Goal: Feedback & Contribution: Contribute content

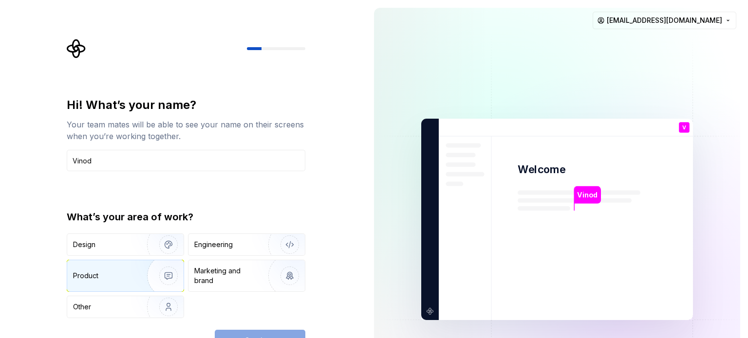
type input "Vinod"
click at [133, 279] on img "button" at bounding box center [162, 275] width 62 height 65
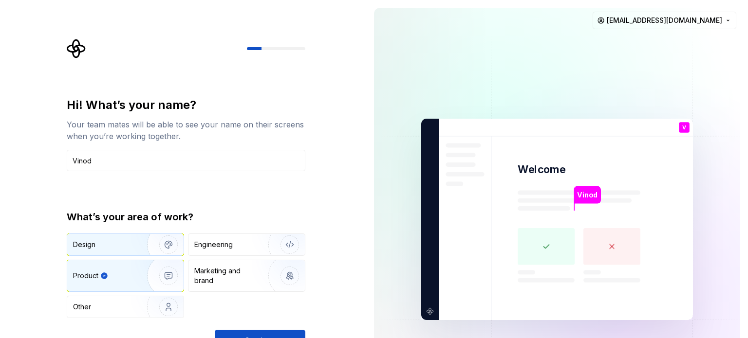
click at [132, 250] on img "button" at bounding box center [162, 244] width 62 height 65
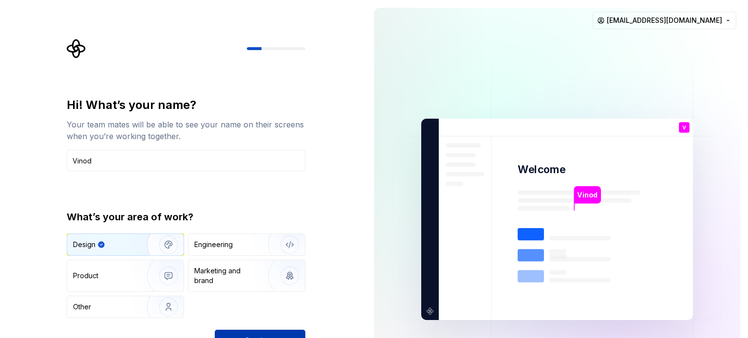
click at [298, 333] on button "Continue" at bounding box center [260, 340] width 91 height 21
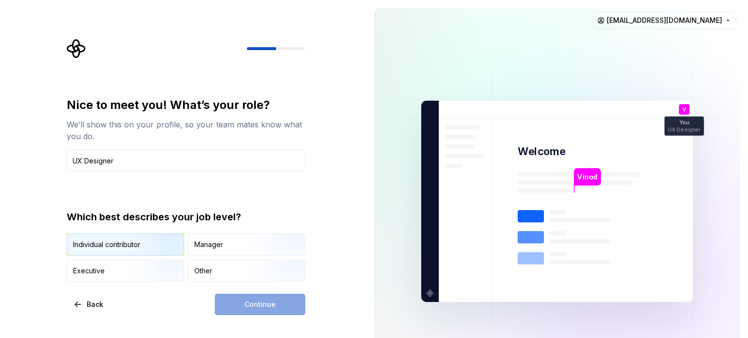
type input "UX Designer"
click at [103, 252] on div "Individual contributor" at bounding box center [125, 244] width 116 height 21
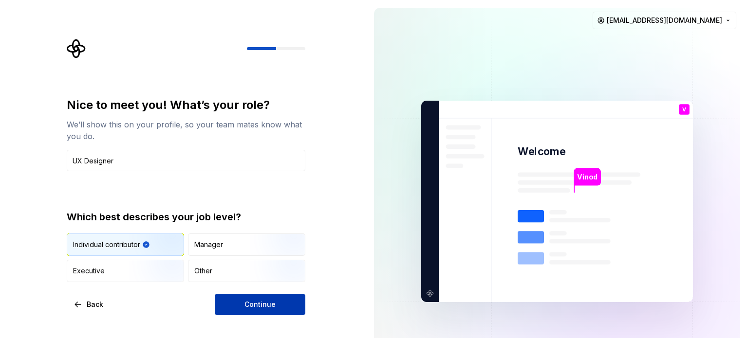
click at [240, 303] on button "Continue" at bounding box center [260, 304] width 91 height 21
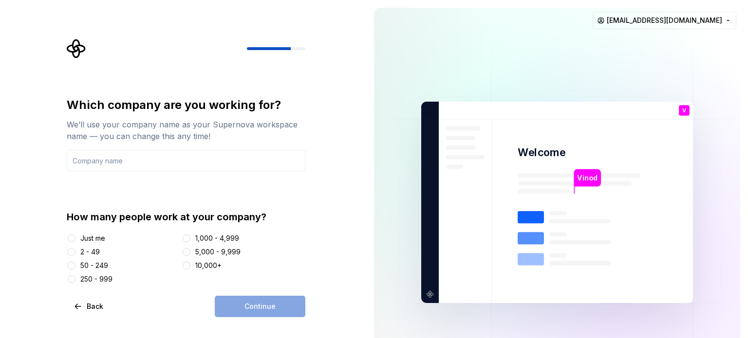
click at [73, 242] on div at bounding box center [72, 239] width 10 height 10
click at [73, 239] on button "Just me" at bounding box center [72, 239] width 8 height 8
click at [92, 253] on div "2 - 49" at bounding box center [89, 252] width 19 height 10
click at [75, 253] on button "2 - 49" at bounding box center [72, 252] width 8 height 8
click at [86, 239] on div "Just me" at bounding box center [92, 239] width 25 height 10
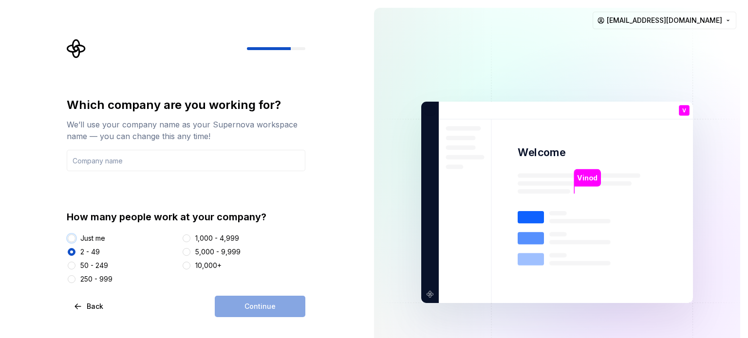
click at [75, 239] on button "Just me" at bounding box center [72, 239] width 8 height 8
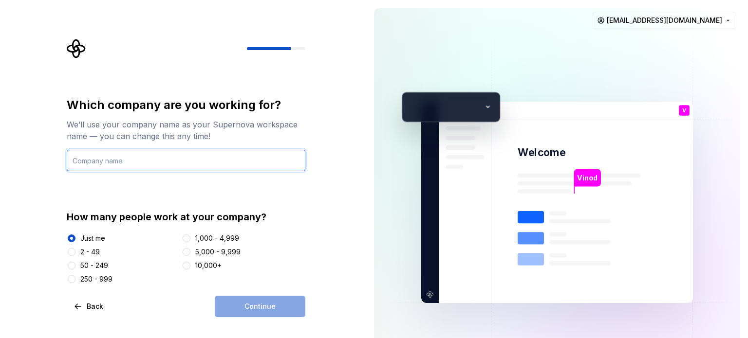
click at [122, 159] on input "text" at bounding box center [186, 160] width 239 height 21
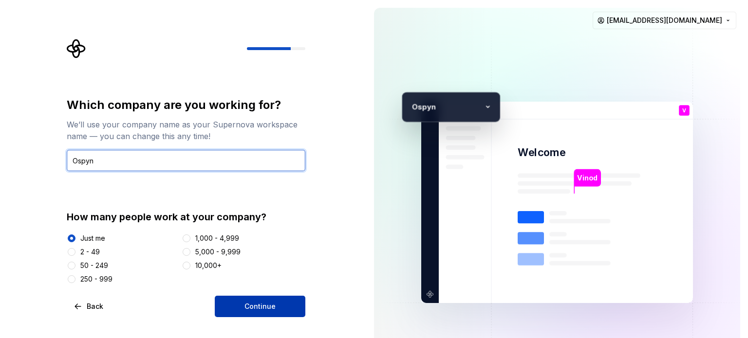
type input "Ospyn"
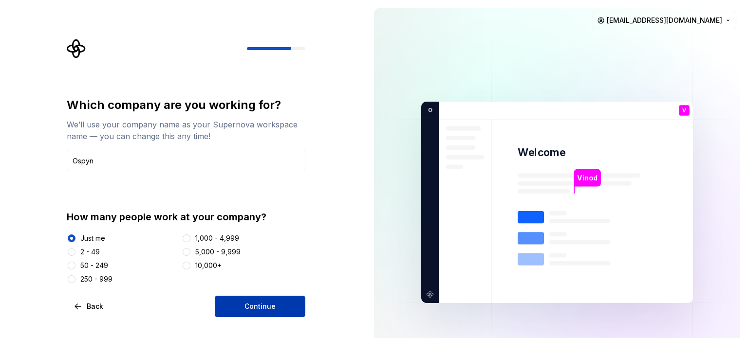
click at [247, 304] on span "Continue" at bounding box center [259, 307] width 31 height 10
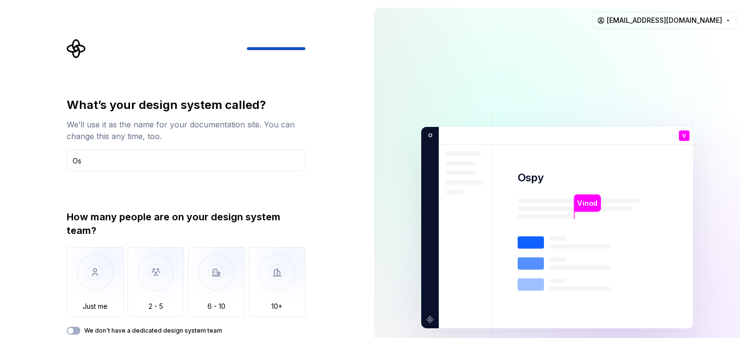
type input "O"
type input "C"
click at [93, 159] on input "OspynDesignSysytem" at bounding box center [186, 160] width 239 height 21
click at [116, 161] on input "Ospyn DesignSysytem" at bounding box center [186, 160] width 239 height 21
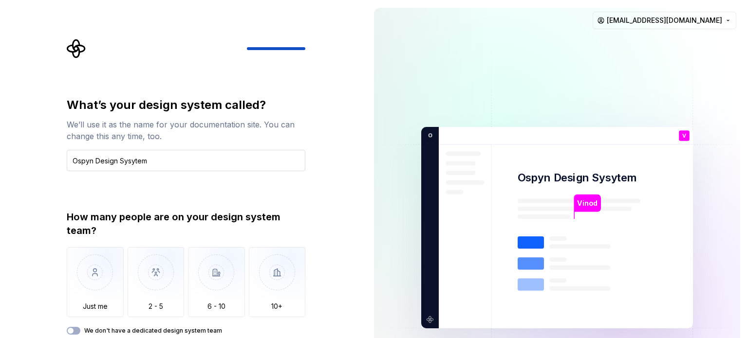
click at [150, 159] on input "Ospyn Design Sysytem" at bounding box center [186, 160] width 239 height 21
type input "Ospyn Design System"
click at [94, 297] on img "button" at bounding box center [95, 279] width 57 height 65
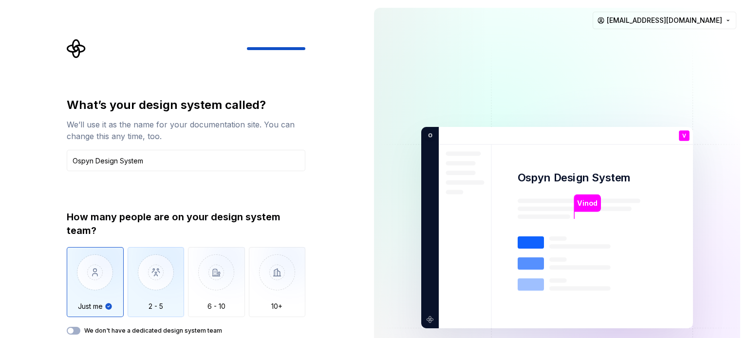
click at [152, 278] on img "button" at bounding box center [156, 279] width 57 height 65
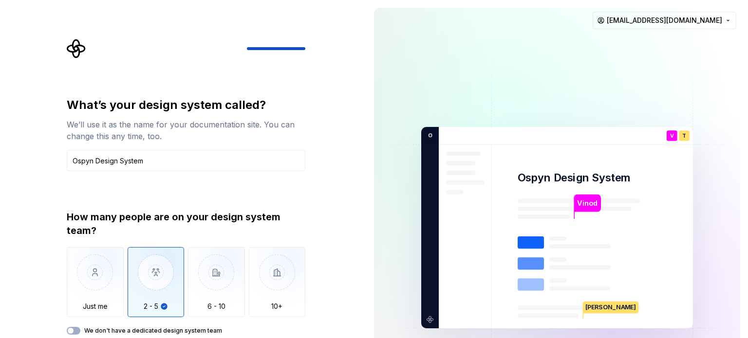
type button "2 - 5"
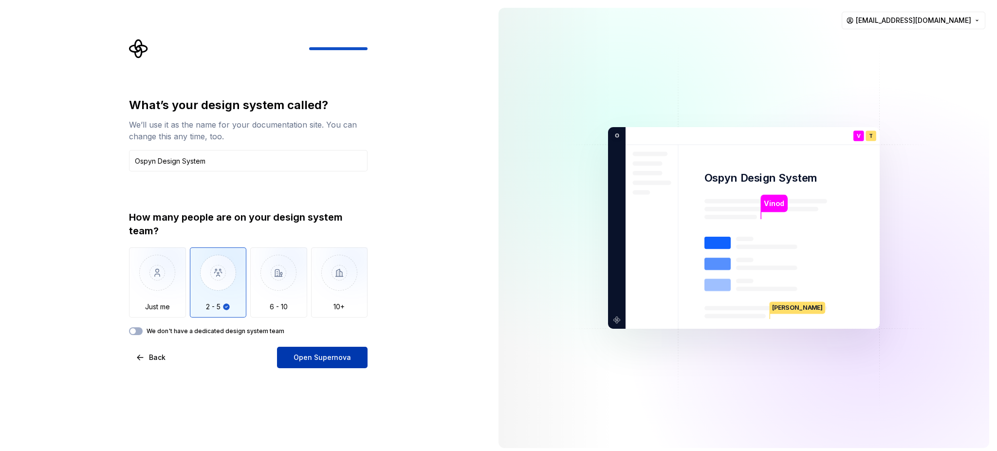
click at [325, 338] on span "Open Supernova" at bounding box center [322, 357] width 57 height 10
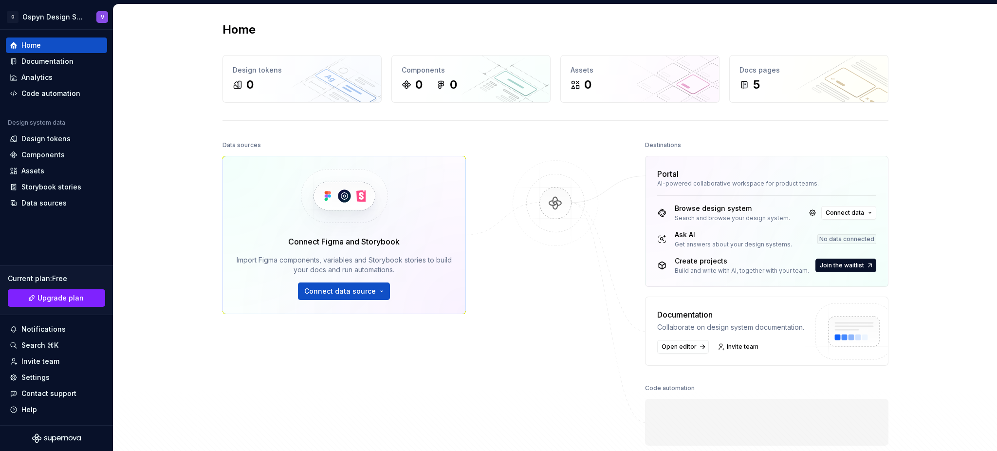
click at [593, 325] on div at bounding box center [555, 291] width 97 height 307
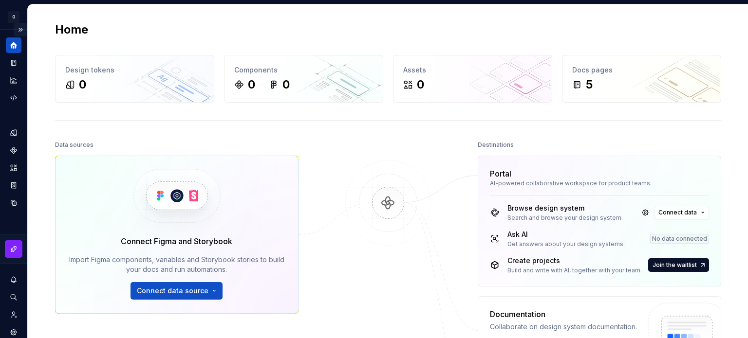
click at [14, 29] on button "Expand sidebar" at bounding box center [21, 30] width 14 height 14
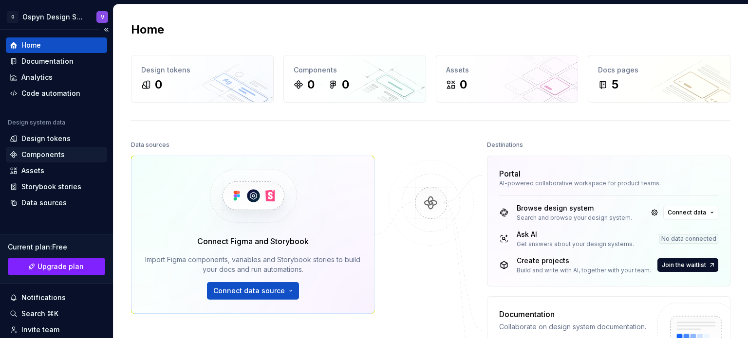
click at [55, 156] on div "Components" at bounding box center [42, 155] width 43 height 10
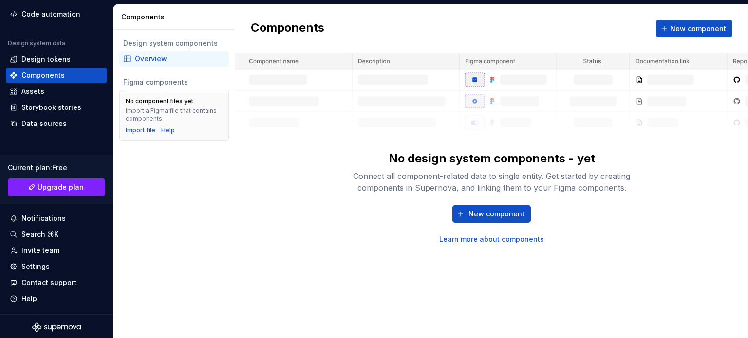
scroll to position [81, 0]
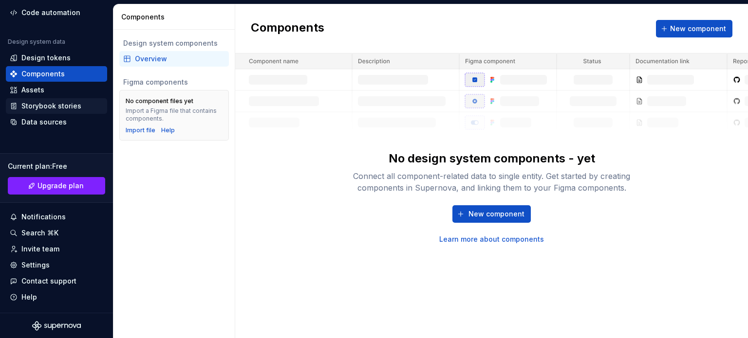
click at [53, 107] on div "Storybook stories" at bounding box center [51, 106] width 60 height 10
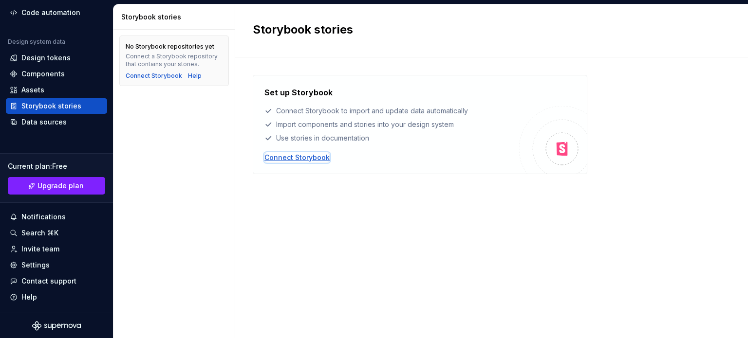
click at [304, 158] on div "Connect Storybook" at bounding box center [296, 158] width 65 height 10
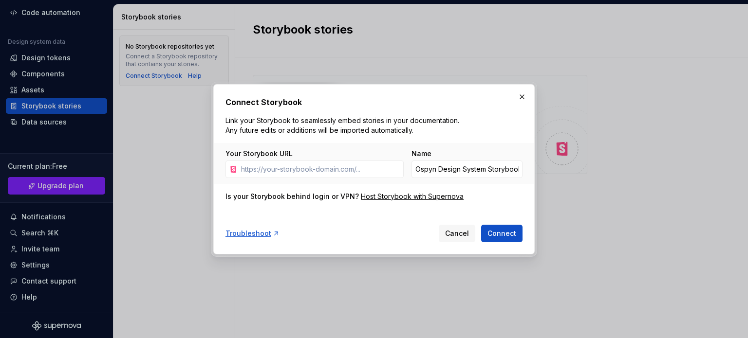
click at [460, 233] on span "Cancel" at bounding box center [457, 234] width 24 height 10
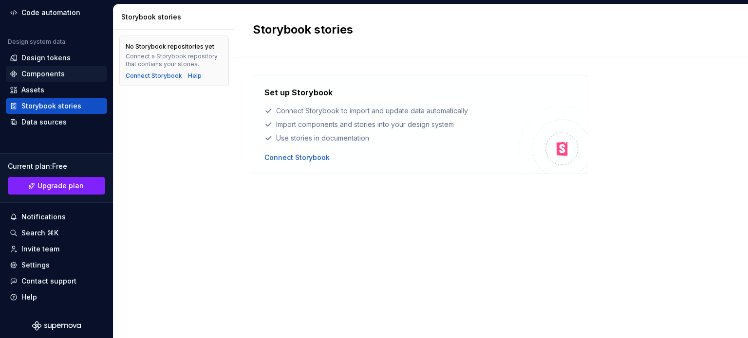
click at [51, 73] on div "Components" at bounding box center [42, 74] width 43 height 10
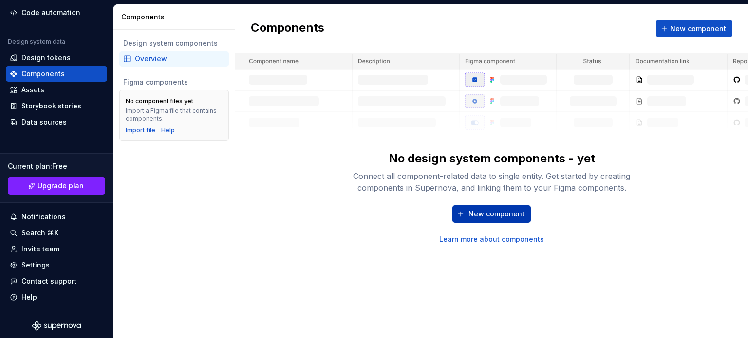
click at [496, 215] on span "New component" at bounding box center [496, 214] width 56 height 10
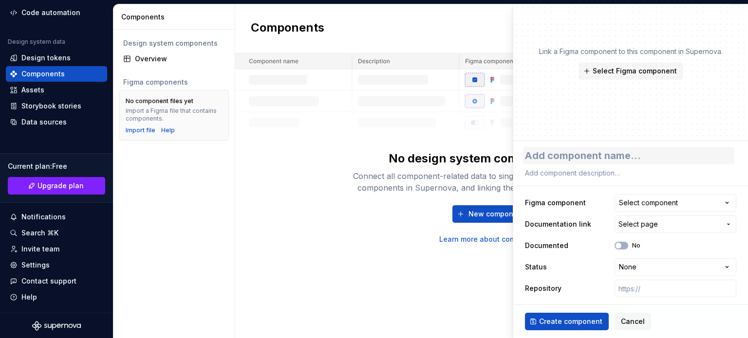
scroll to position [19, 0]
click at [667, 204] on div "Select component" at bounding box center [648, 203] width 59 height 10
click at [425, 289] on html "**********" at bounding box center [374, 169] width 748 height 338
click at [654, 72] on span "Select Figma component" at bounding box center [634, 71] width 84 height 10
click at [276, 134] on div "No design system components - yet Connect all component-related data to single …" at bounding box center [491, 149] width 513 height 191
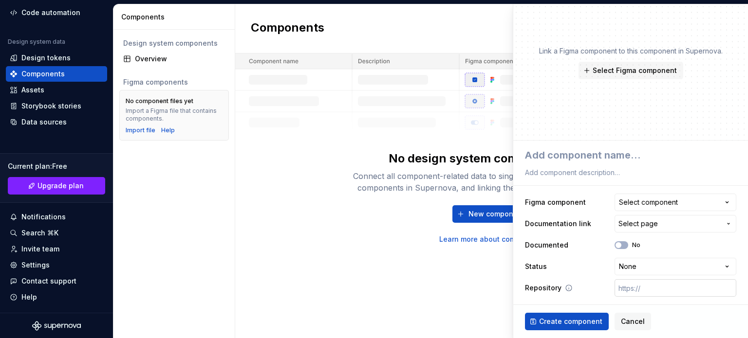
click at [658, 283] on input "text" at bounding box center [675, 288] width 122 height 18
type textarea "*"
click at [622, 321] on span "Cancel" at bounding box center [633, 322] width 24 height 10
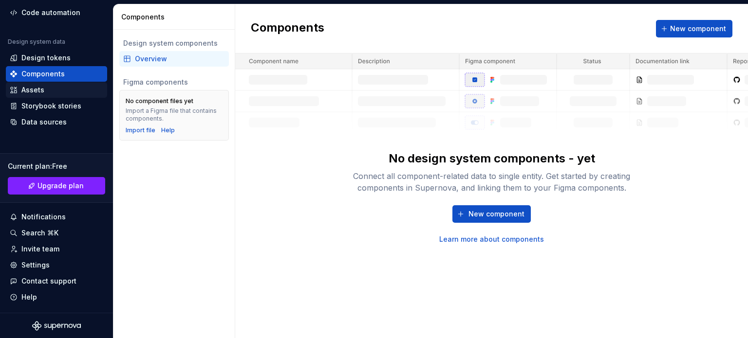
click at [40, 89] on div "Assets" at bounding box center [32, 90] width 23 height 10
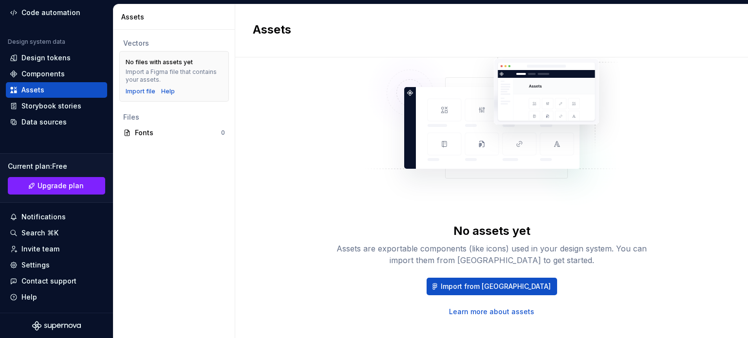
scroll to position [53, 0]
click at [485, 231] on div "No assets yet" at bounding box center [491, 231] width 77 height 16
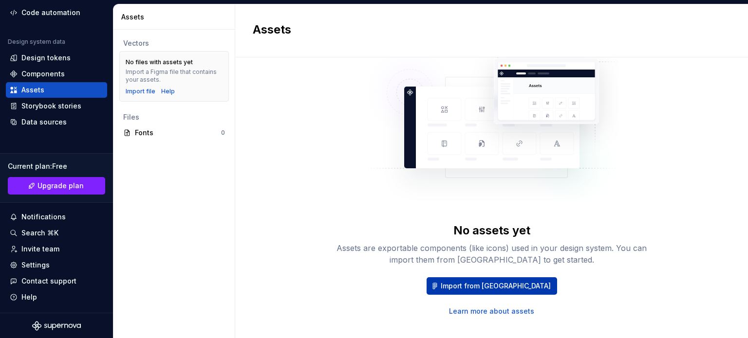
click at [467, 291] on button "Import from Figma" at bounding box center [491, 286] width 130 height 18
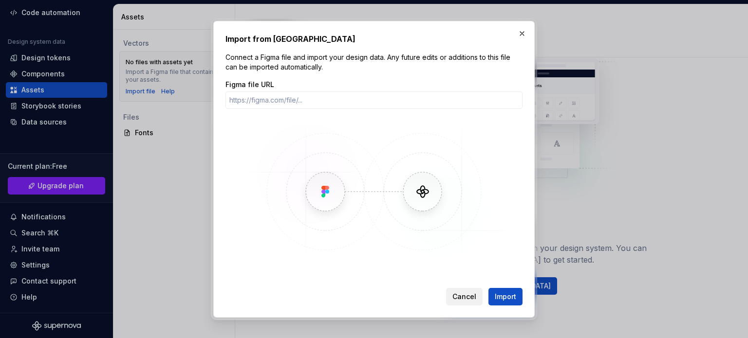
click at [463, 297] on span "Cancel" at bounding box center [464, 297] width 24 height 10
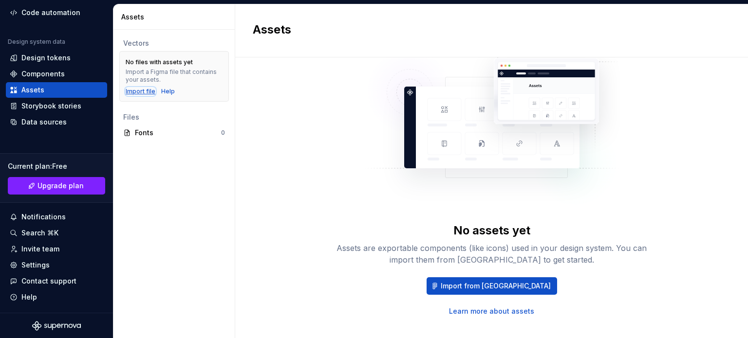
click at [143, 93] on div "Import file" at bounding box center [141, 92] width 30 height 8
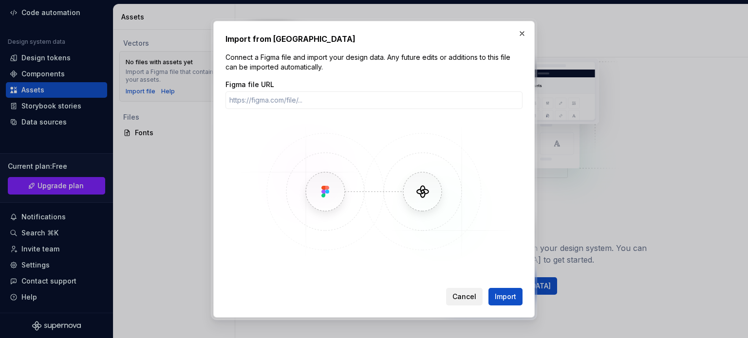
click at [481, 297] on button "Cancel" at bounding box center [464, 297] width 37 height 18
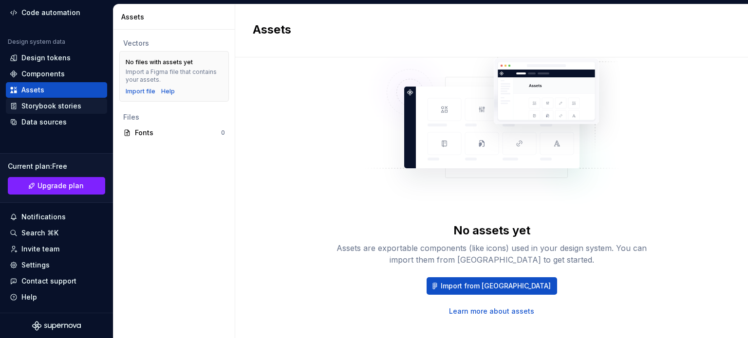
click at [56, 105] on div "Storybook stories" at bounding box center [51, 106] width 60 height 10
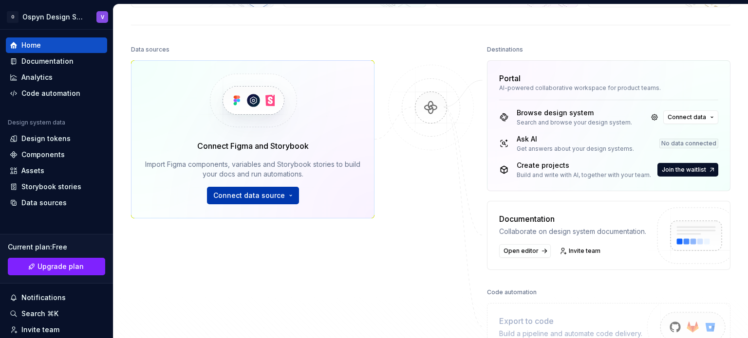
scroll to position [97, 0]
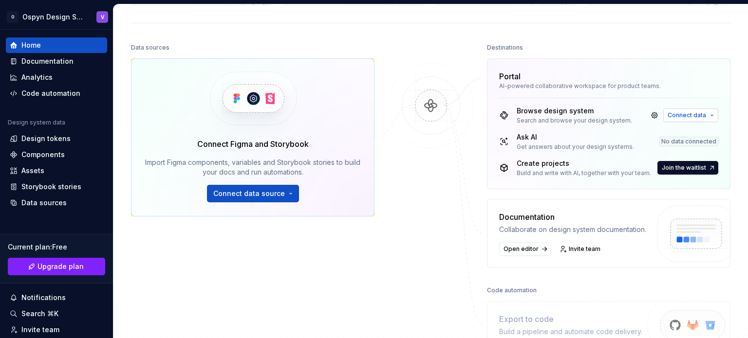
click at [663, 117] on button "Connect data" at bounding box center [690, 116] width 55 height 14
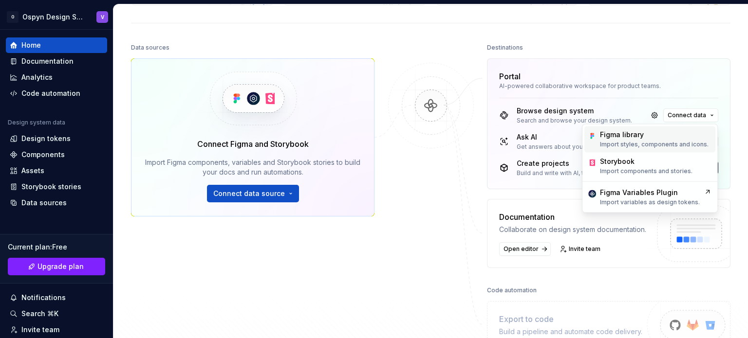
click at [652, 138] on div "Figma library" at bounding box center [654, 135] width 109 height 10
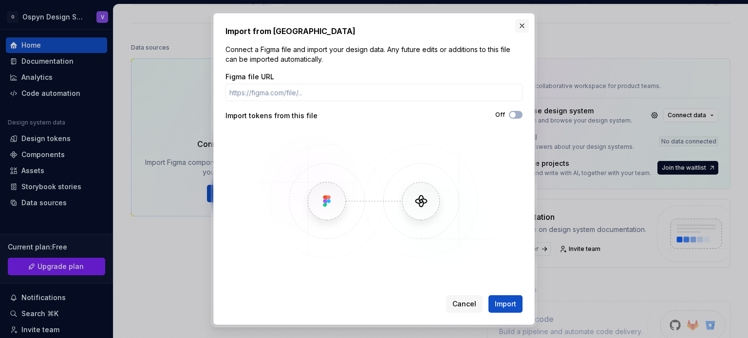
click at [522, 30] on button "button" at bounding box center [522, 26] width 14 height 14
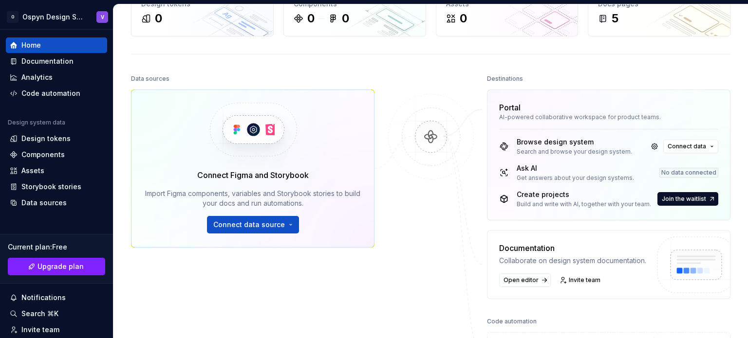
scroll to position [3, 0]
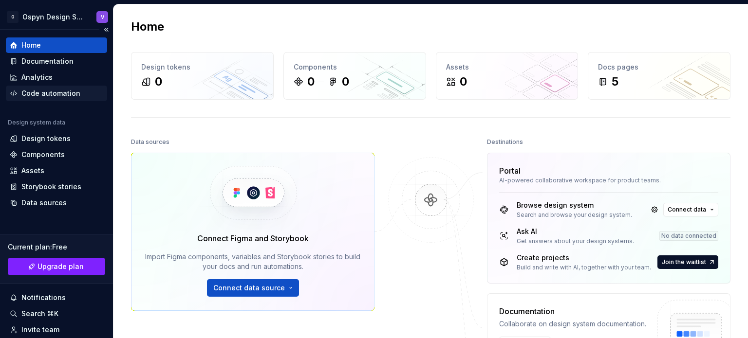
click at [56, 97] on div "Code automation" at bounding box center [50, 94] width 59 height 10
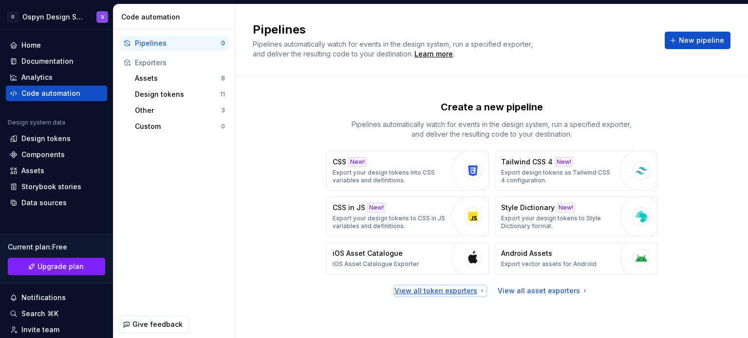
click at [467, 287] on div "View all token exporters" at bounding box center [440, 291] width 92 height 10
click at [531, 286] on div "View all asset exporters" at bounding box center [542, 291] width 91 height 10
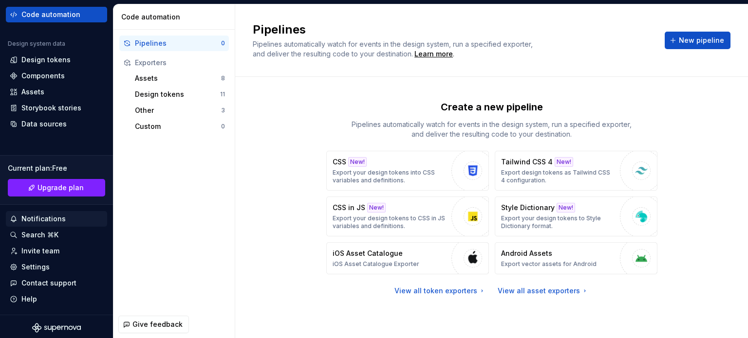
scroll to position [81, 0]
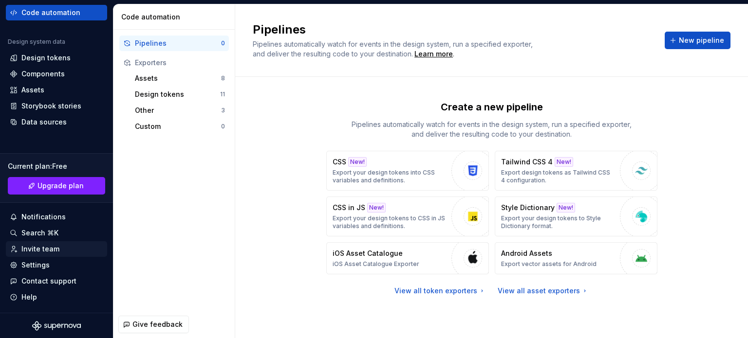
click at [47, 252] on div "Invite team" at bounding box center [40, 249] width 38 height 10
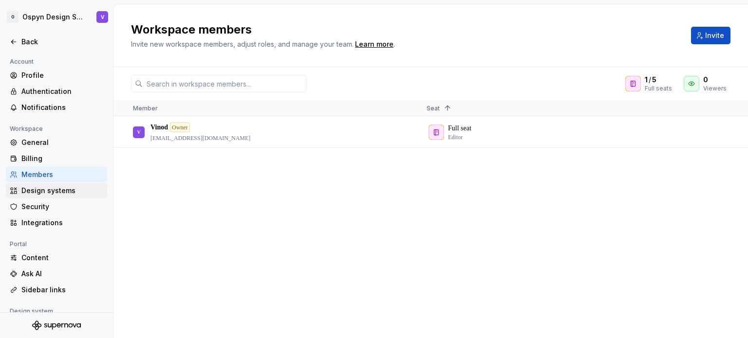
click at [60, 190] on div "Design systems" at bounding box center [62, 191] width 82 height 10
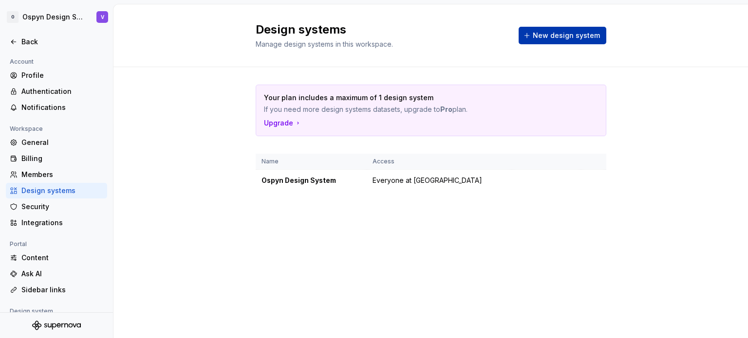
click at [565, 37] on span "New design system" at bounding box center [565, 36] width 67 height 10
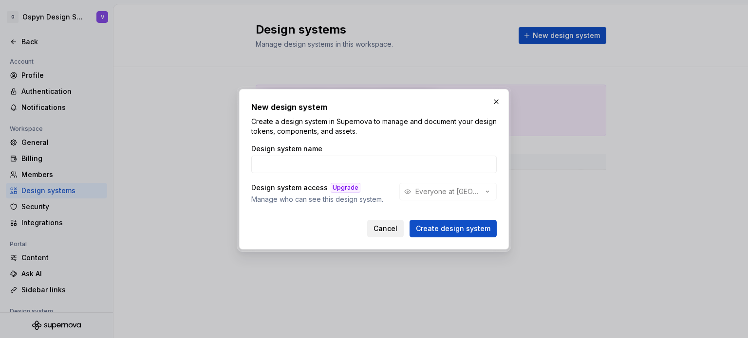
click at [395, 231] on span "Cancel" at bounding box center [385, 229] width 24 height 10
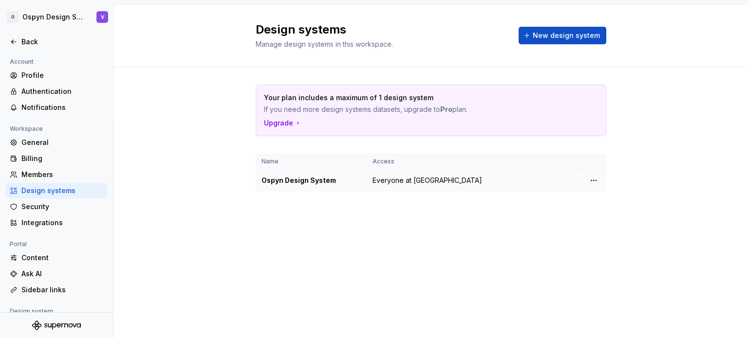
click at [282, 181] on div "Ospyn Design System" at bounding box center [310, 181] width 99 height 10
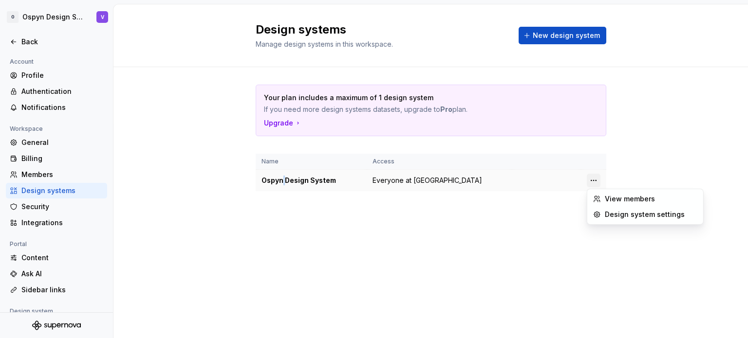
click at [592, 178] on html "O Ospyn Design System V Back Account Profile Authentication Notifications Works…" at bounding box center [374, 169] width 748 height 338
click at [626, 216] on div "Design system settings" at bounding box center [651, 215] width 92 height 10
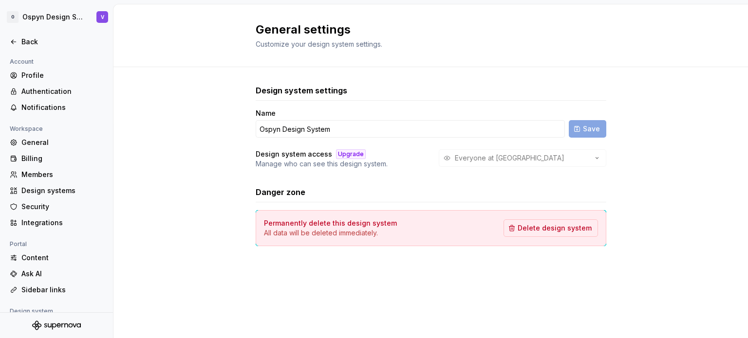
click at [225, 196] on div "Design system settings Name Ospyn Design System Save Design system access Upgra…" at bounding box center [430, 175] width 634 height 216
click at [476, 159] on div "Everyone at Ospyn" at bounding box center [522, 158] width 167 height 18
click at [12, 45] on icon at bounding box center [14, 42] width 8 height 8
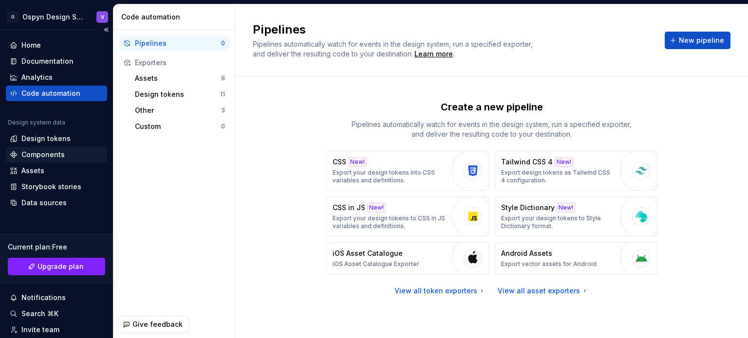
click at [44, 157] on div "Components" at bounding box center [42, 155] width 43 height 10
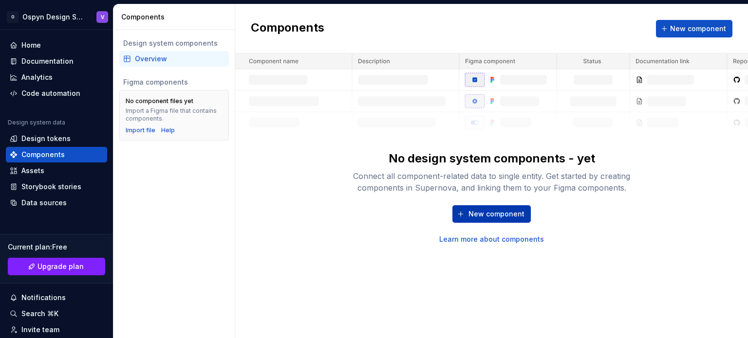
click at [491, 206] on button "New component" at bounding box center [491, 214] width 78 height 18
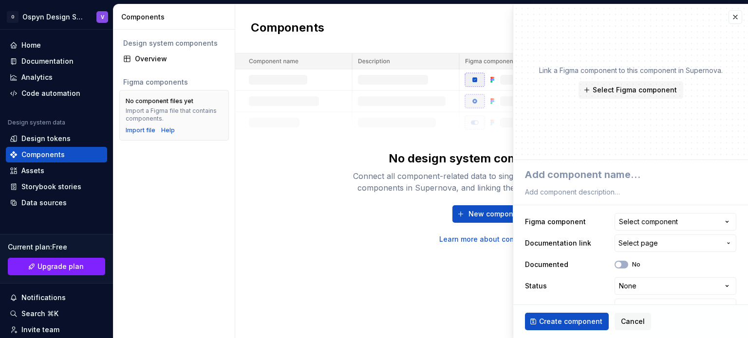
type textarea "*"
type textarea "B"
type textarea "*"
type textarea "Bi"
type textarea "*"
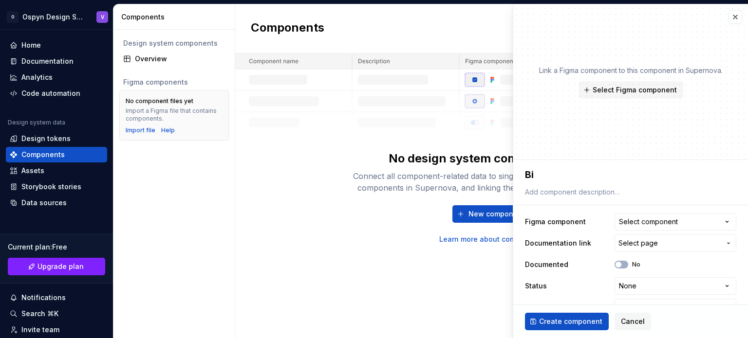
type textarea "B"
type textarea "*"
type textarea "Bu"
type textarea "*"
type textarea "But"
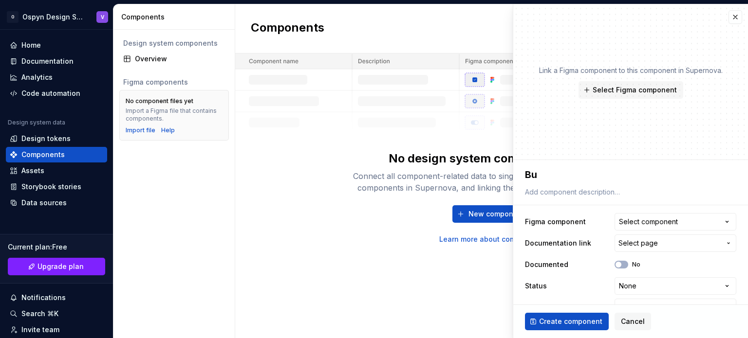
type textarea "*"
type textarea "Butt"
type textarea "*"
type textarea "Butto"
type textarea "*"
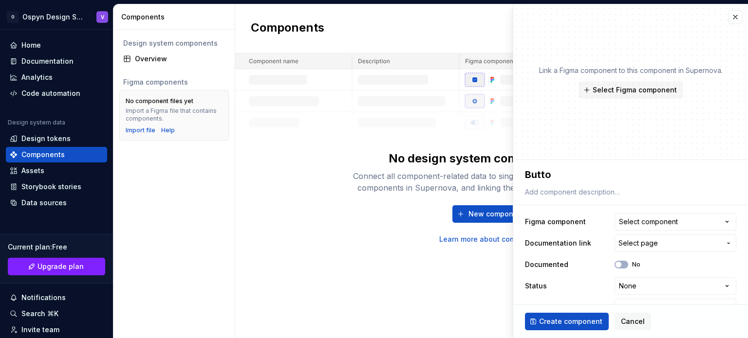
type textarea "Button"
type textarea "*"
type textarea "Button"
click at [660, 220] on div "Select component" at bounding box center [648, 222] width 59 height 10
click at [589, 218] on html "**********" at bounding box center [374, 169] width 748 height 338
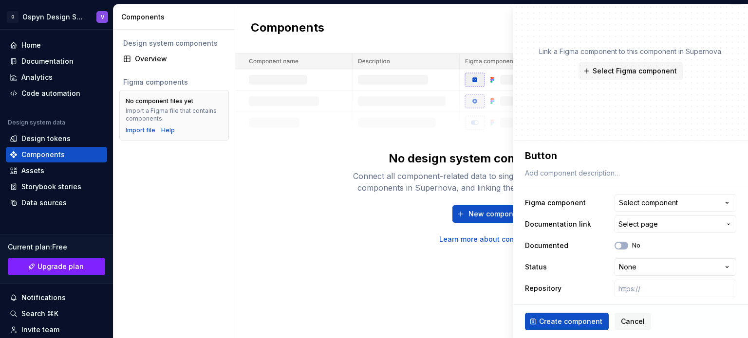
scroll to position [19, 0]
click at [650, 264] on html "**********" at bounding box center [374, 169] width 748 height 338
click at [598, 271] on html "**********" at bounding box center [374, 169] width 748 height 338
click at [648, 226] on span "Select page" at bounding box center [637, 224] width 39 height 10
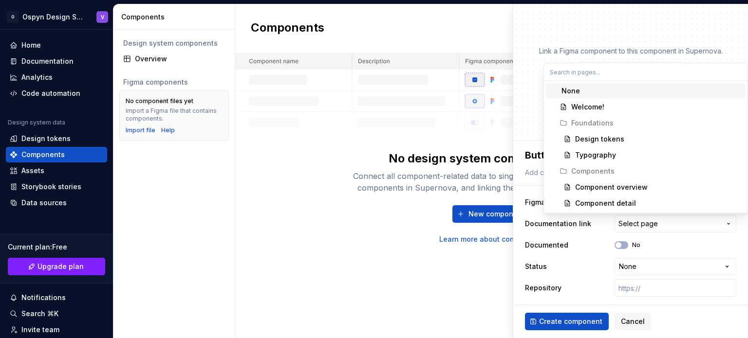
click at [602, 260] on html "**********" at bounding box center [374, 169] width 748 height 338
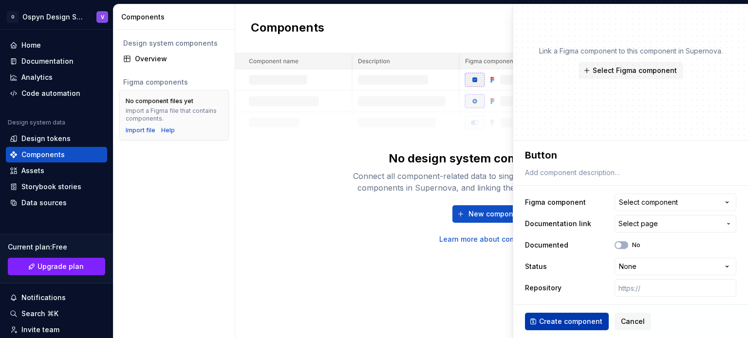
click at [550, 323] on span "Create component" at bounding box center [570, 322] width 63 height 10
type textarea "*"
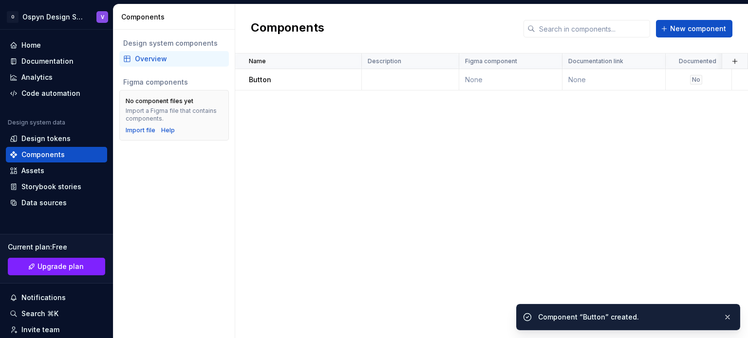
click at [384, 120] on div "Name Description Figma component Documentation link Documented Status Repositor…" at bounding box center [491, 196] width 513 height 285
click at [728, 319] on button "button" at bounding box center [727, 318] width 13 height 14
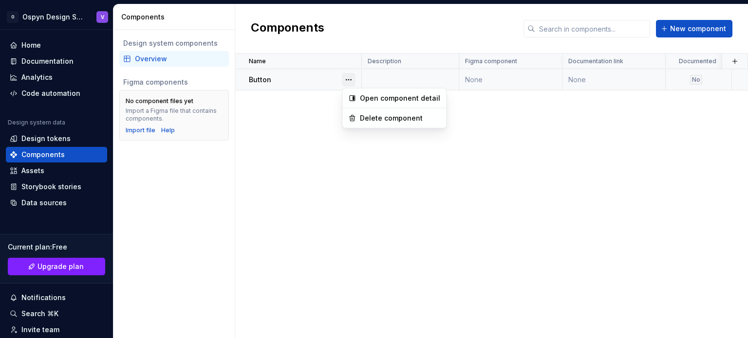
click at [349, 79] on button "button" at bounding box center [349, 80] width 14 height 14
click at [379, 97] on div "Open component detail" at bounding box center [400, 98] width 80 height 10
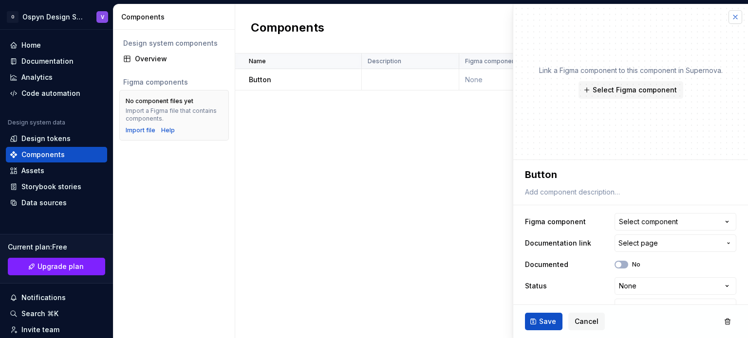
click at [728, 16] on button "button" at bounding box center [735, 17] width 14 height 14
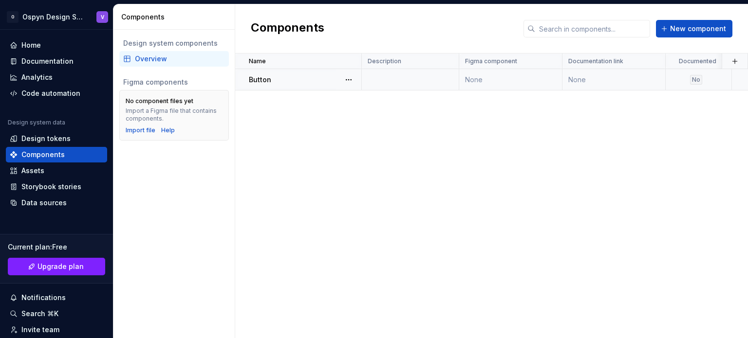
click at [479, 79] on td "None" at bounding box center [510, 79] width 103 height 21
drag, startPoint x: 359, startPoint y: 80, endPoint x: 338, endPoint y: 79, distance: 21.5
click at [359, 80] on div at bounding box center [348, 79] width 25 height 21
click at [337, 78] on div at bounding box center [348, 79] width 25 height 21
click at [350, 79] on button "button" at bounding box center [349, 80] width 14 height 14
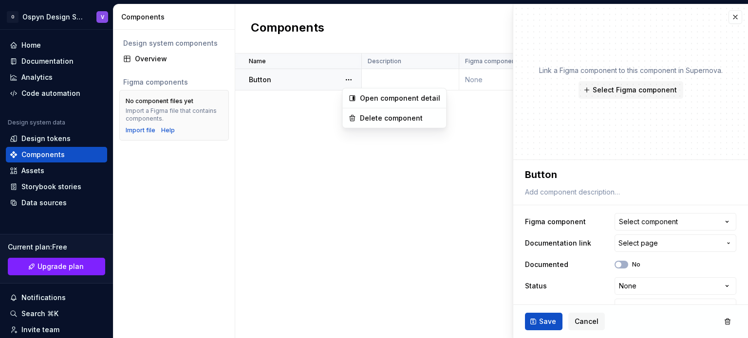
click at [319, 118] on html "**********" at bounding box center [374, 169] width 748 height 338
click at [729, 17] on button "button" at bounding box center [735, 17] width 14 height 14
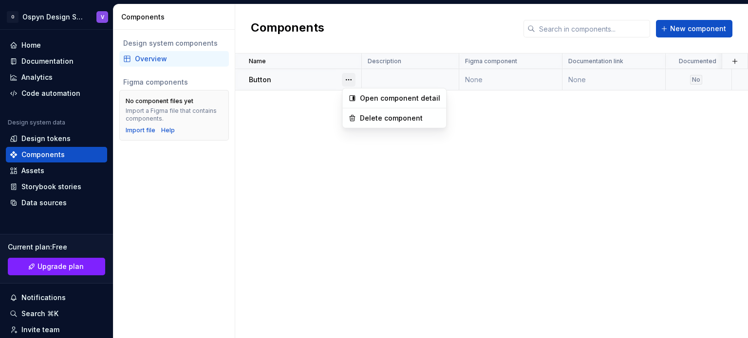
click at [347, 76] on button "button" at bounding box center [349, 80] width 14 height 14
click at [379, 99] on div "Open component detail" at bounding box center [400, 98] width 80 height 10
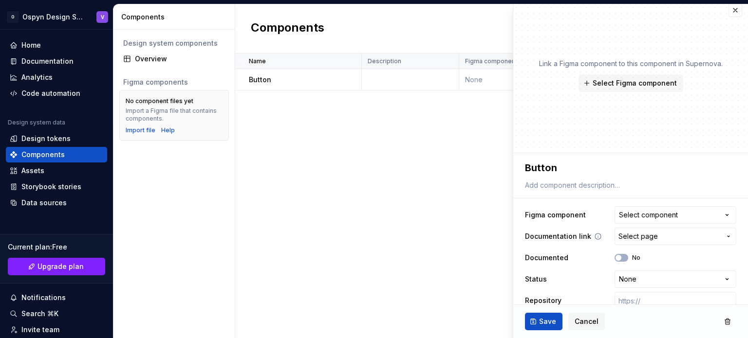
scroll to position [19, 0]
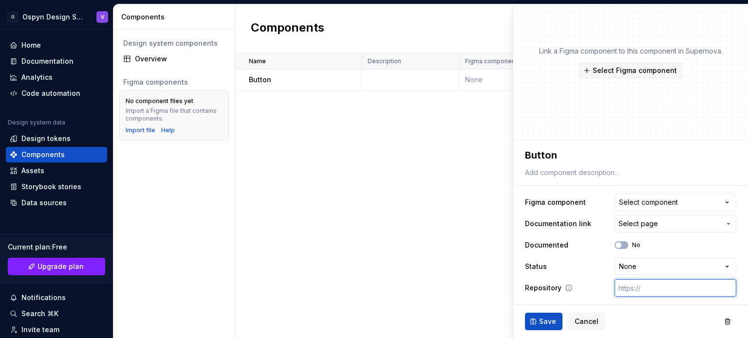
click at [642, 288] on input "text" at bounding box center [675, 288] width 122 height 18
paste input "https://www.figma.com/design/Cxty2w6VDcTup2YRAnWQOQ/Design-Stytem?node-id=207-9…"
type textarea "*"
type input "https://www.figma.com/design/Cxty2w6VDcTup2YRAnWQOQ/Design-Stytem?node-id=207-9…"
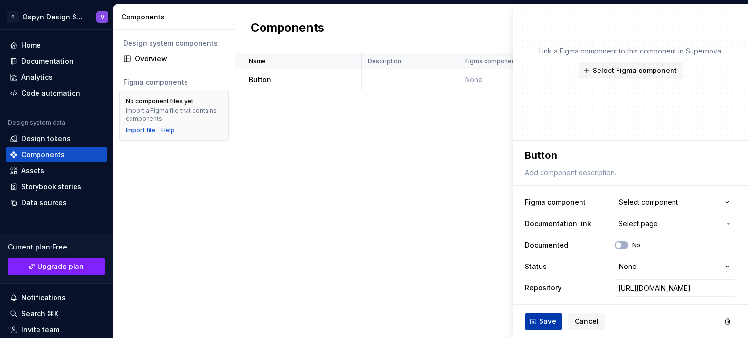
scroll to position [0, 0]
click at [545, 319] on span "Save" at bounding box center [547, 322] width 17 height 10
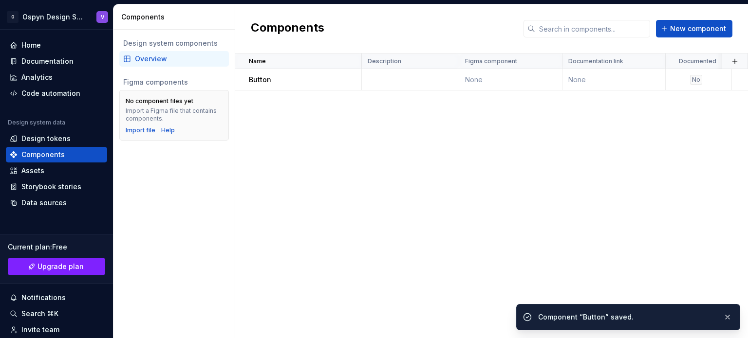
click at [694, 323] on div "Component “Button” saved." at bounding box center [636, 318] width 196 height 14
drag, startPoint x: 584, startPoint y: 325, endPoint x: 676, endPoint y: 315, distance: 92.0
click at [585, 325] on div "Component “Button” saved." at bounding box center [628, 317] width 224 height 26
click at [727, 317] on button "button" at bounding box center [727, 318] width 13 height 14
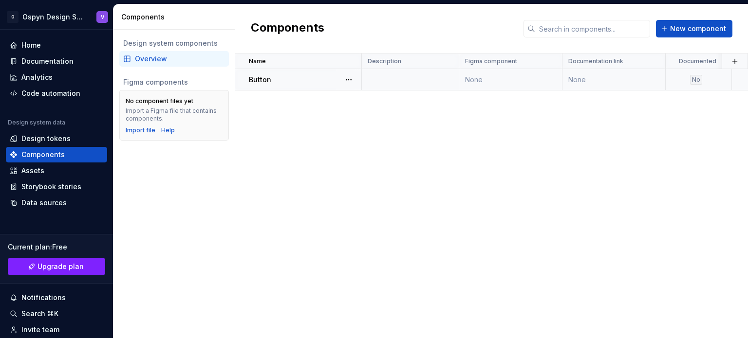
click at [258, 80] on p "Button" at bounding box center [260, 80] width 22 height 10
type textarea "*"
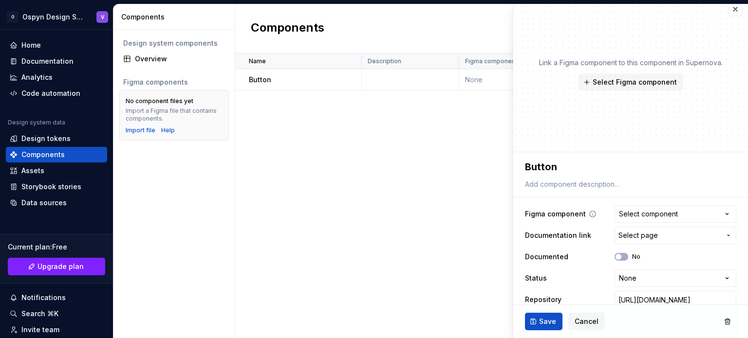
scroll to position [19, 0]
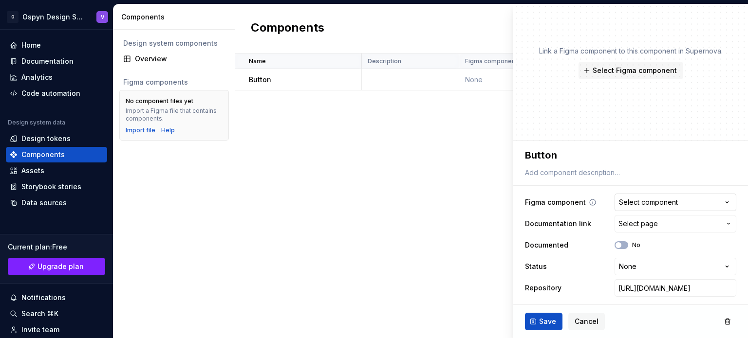
click at [704, 202] on button "Select component" at bounding box center [675, 203] width 122 height 18
click at [568, 116] on html "**********" at bounding box center [374, 169] width 748 height 338
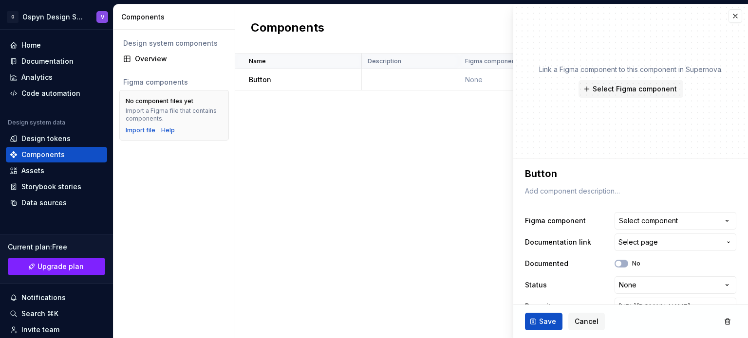
scroll to position [0, 0]
click at [731, 15] on button "button" at bounding box center [735, 17] width 14 height 14
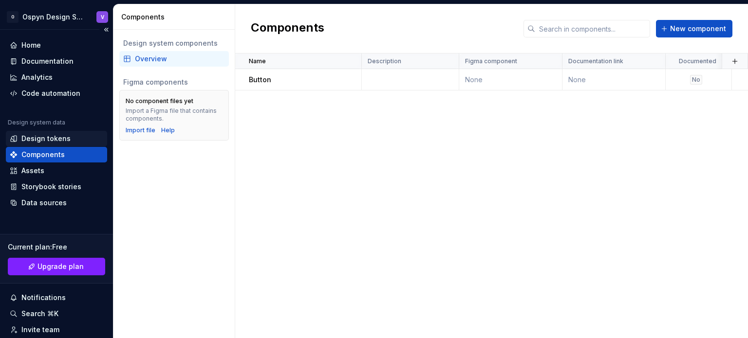
click at [47, 138] on div "Design tokens" at bounding box center [45, 139] width 49 height 10
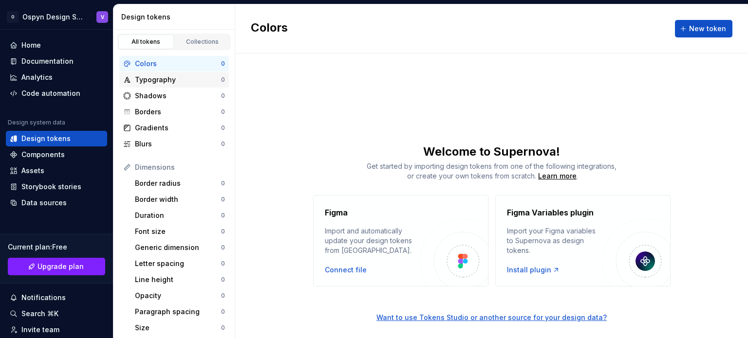
click at [162, 82] on div "Typography" at bounding box center [178, 80] width 86 height 10
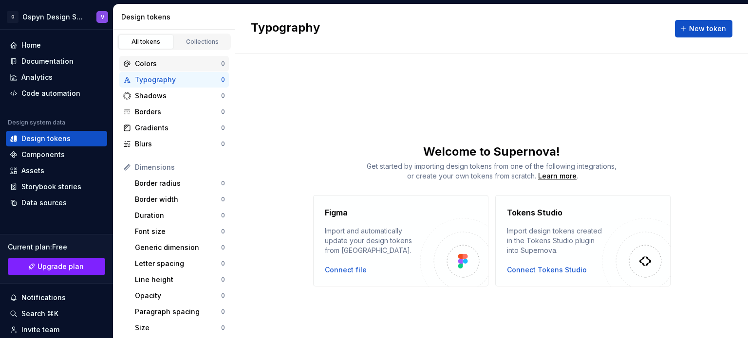
click at [141, 59] on div "Colors" at bounding box center [178, 64] width 86 height 10
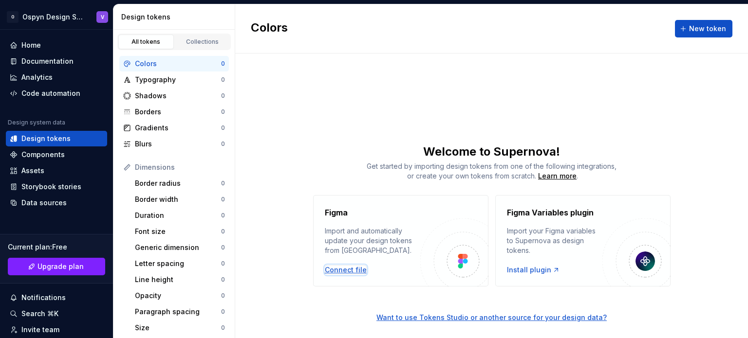
click at [341, 269] on div "Connect file" at bounding box center [346, 270] width 42 height 10
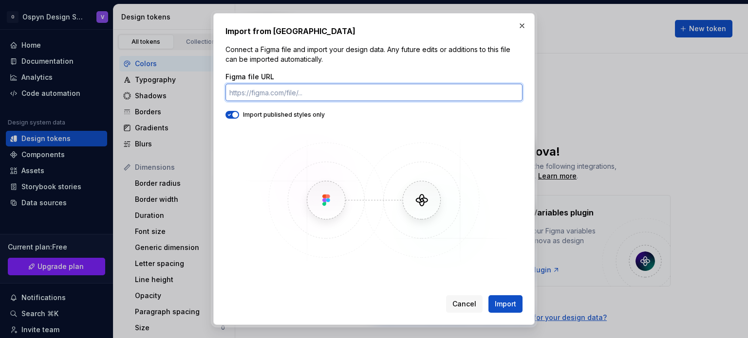
paste input "https://www.figma.com/design/Cxty2w6VDcTup2YRAnWQOQ/Design-Stytem?node-id=1-218…"
type input "https://www.figma.com/design/Cxty2w6VDcTup2YRAnWQOQ/Design-Stytem?node-id=1-218…"
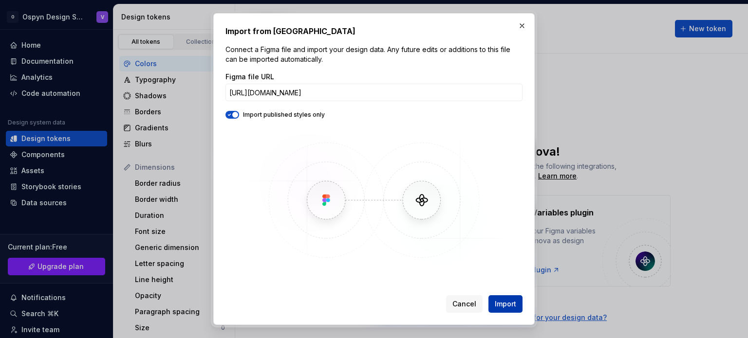
scroll to position [0, 0]
click at [502, 302] on span "Import" at bounding box center [505, 304] width 21 height 10
click at [522, 28] on button "button" at bounding box center [522, 26] width 14 height 14
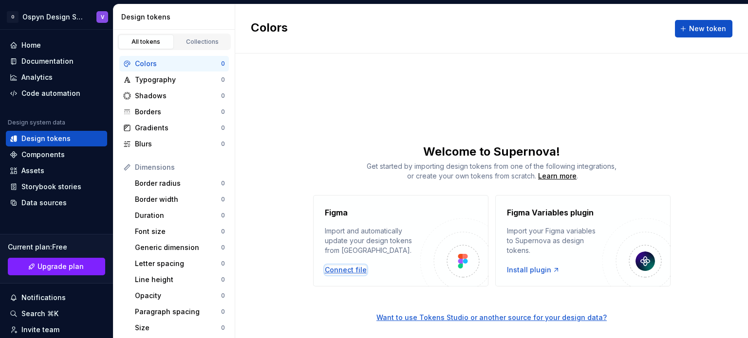
click at [353, 270] on div "Connect file" at bounding box center [346, 270] width 42 height 10
click at [351, 268] on div "Connect file" at bounding box center [346, 270] width 42 height 10
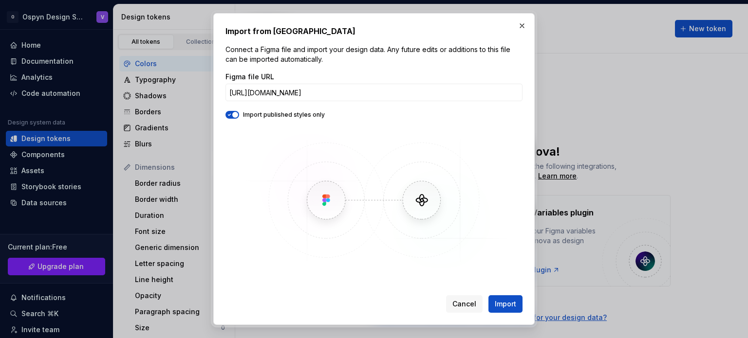
type input "https://www.figma.com/design/q55NAsTeXlrpKwyaHFN7cF/Untitled?node-id=1-19&t=aGd…"
click at [501, 303] on span "Import" at bounding box center [505, 304] width 21 height 10
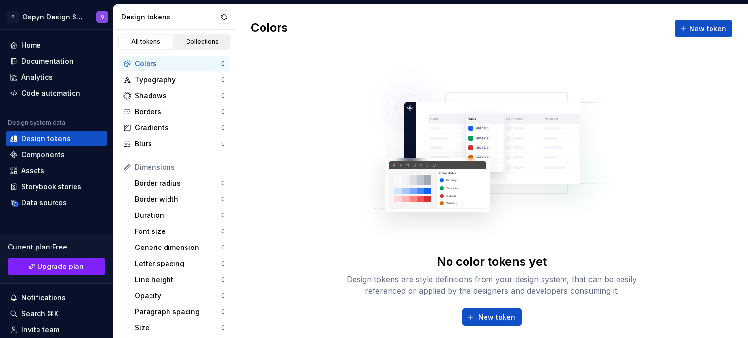
click at [197, 37] on link "Collections" at bounding box center [202, 42] width 55 height 15
click at [206, 40] on div "Collections" at bounding box center [202, 42] width 49 height 8
click at [193, 44] on div "Collections" at bounding box center [202, 42] width 49 height 8
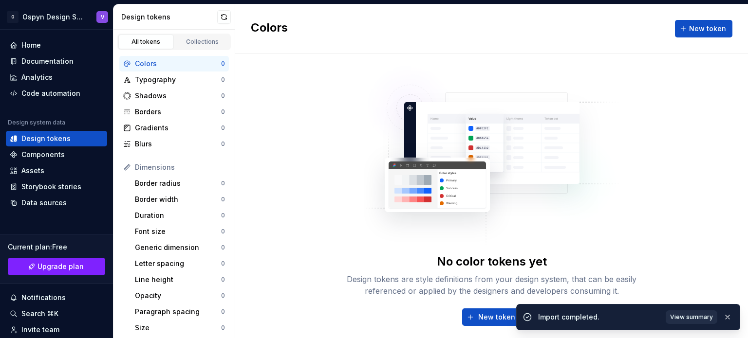
click at [705, 315] on span "View summary" at bounding box center [691, 317] width 43 height 8
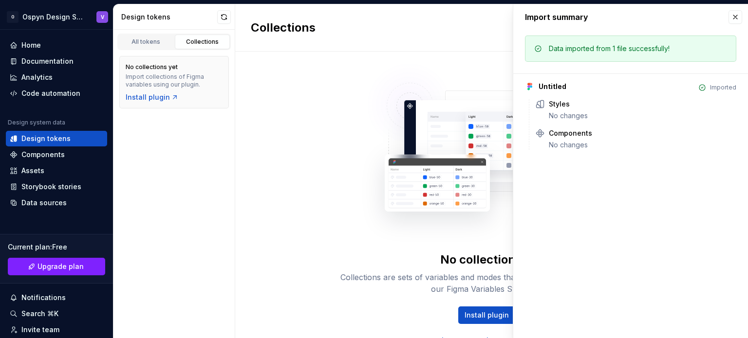
click at [432, 98] on img at bounding box center [491, 149] width 260 height 195
click at [734, 13] on button "button" at bounding box center [735, 17] width 14 height 14
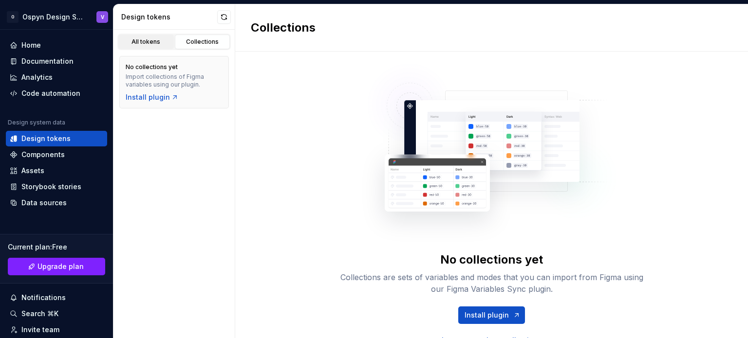
click at [152, 41] on div "All tokens" at bounding box center [146, 42] width 49 height 8
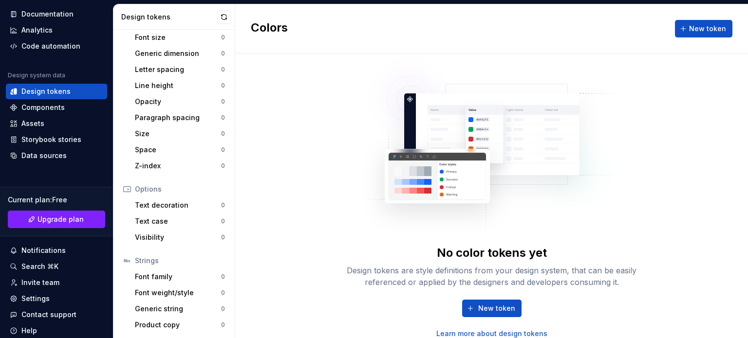
scroll to position [49, 0]
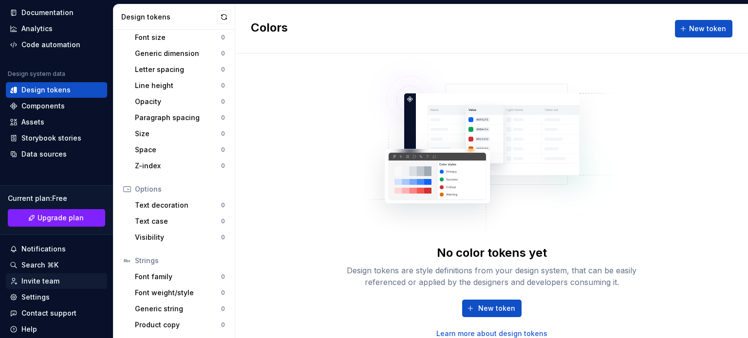
click at [56, 277] on div "Invite team" at bounding box center [40, 281] width 38 height 10
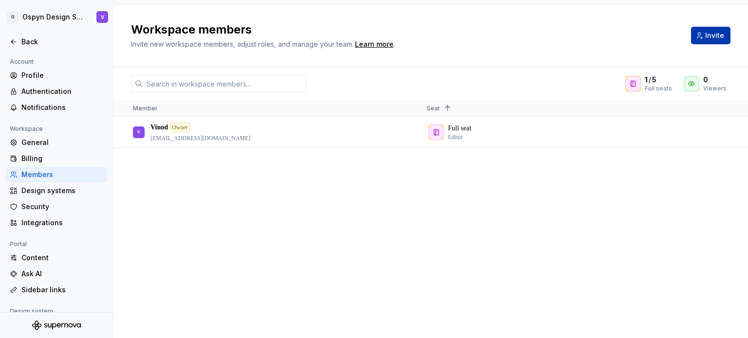
click at [706, 32] on span "Invite" at bounding box center [714, 36] width 19 height 10
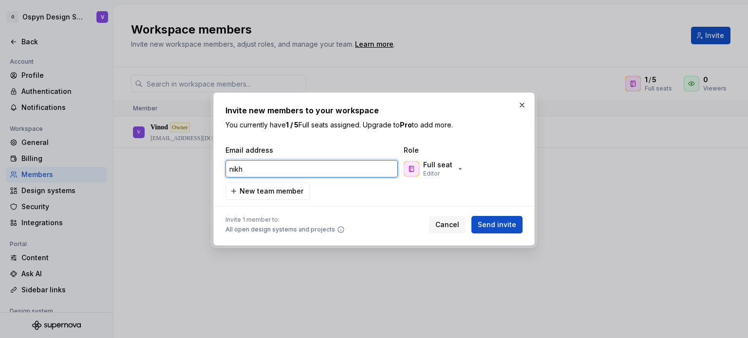
drag, startPoint x: 259, startPoint y: 168, endPoint x: 199, endPoint y: 168, distance: 59.9
click at [199, 168] on div "Invite new members to your workspace You currently have 1 / 5 Full seats assign…" at bounding box center [374, 169] width 748 height 338
paste input "il.mohan@ospyn.com"
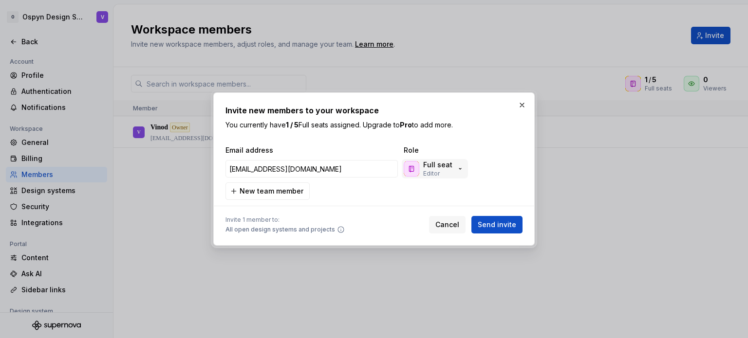
click at [460, 170] on icon "button" at bounding box center [460, 169] width 8 height 8
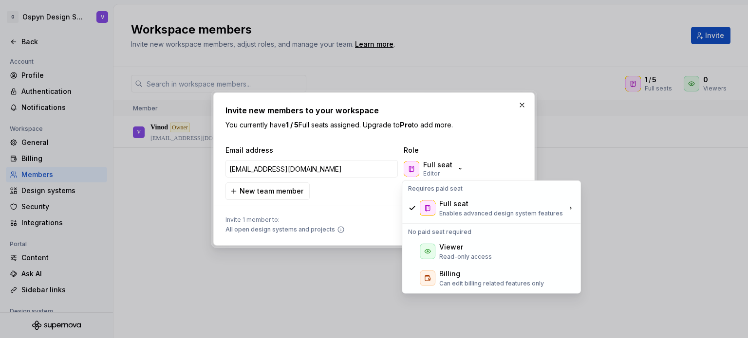
click at [375, 196] on div "Email address Role nikhil.mohan@ospyn.com Full seat Editor New team member" at bounding box center [373, 173] width 297 height 55
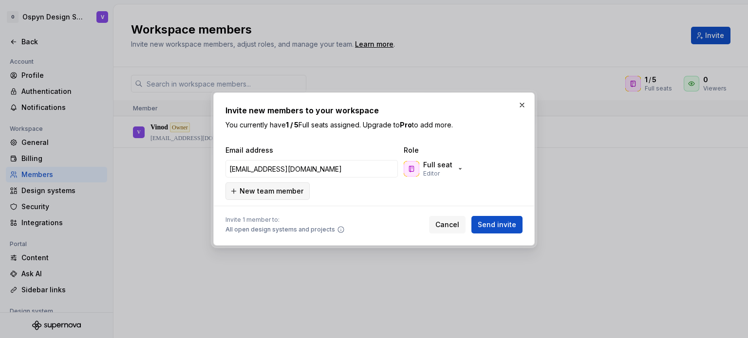
click at [257, 199] on button "New team member" at bounding box center [267, 192] width 84 height 18
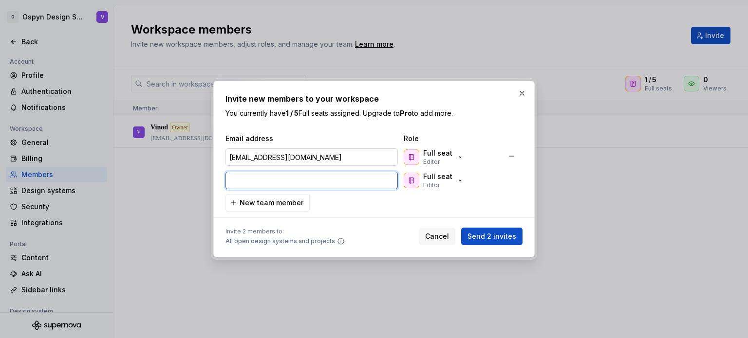
paste input "sivarenjan.s@ospyn.com"
type input "nikhil.mohan@ospyn.com"
type input "sivarenjan.s@ospyn.com"
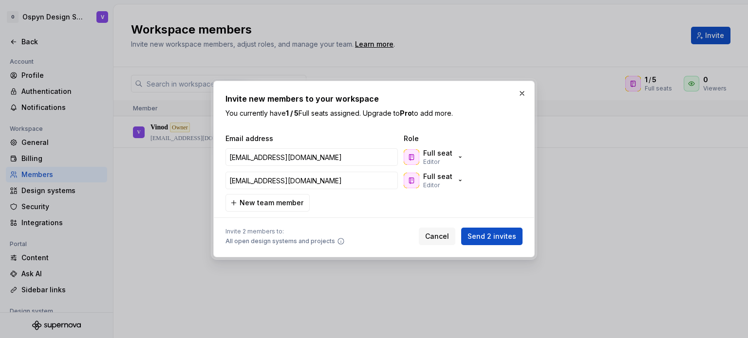
type input "nikhil.mohan@ospyn.com"
type input "sivarenjan.s@ospyn.com"
click at [329, 201] on div "Email address Role nikhil.mohan@ospyn.com Full seat Editor sivarenjan.s@ospyn.c…" at bounding box center [373, 173] width 297 height 78
click at [285, 204] on span "New team member" at bounding box center [271, 203] width 64 height 10
type input "nikhil.mohan@ospyn.com"
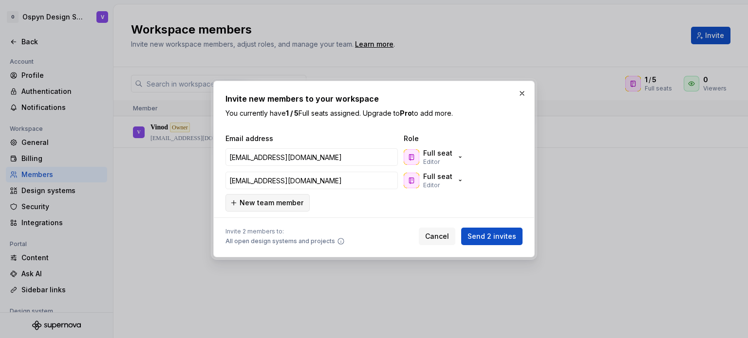
type input "sivarenjan.s@ospyn.com"
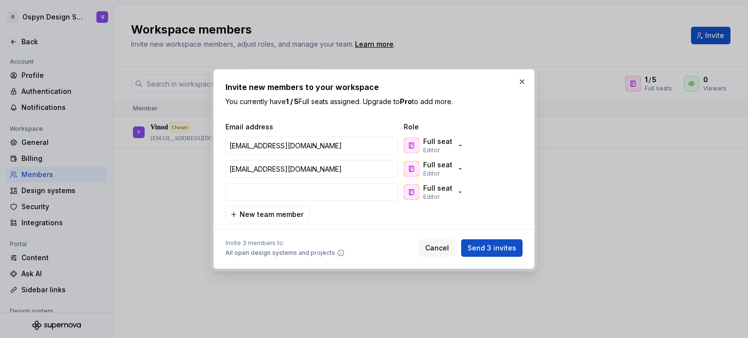
type input "nikhil.mohan@ospyn.com"
type input "sivarenjan.s@ospyn.com"
type input "nikhil.mohan@ospyn.com"
type input "sivarenjan.s@ospyn.com"
type input "nikhil.mohan@ospyn.com"
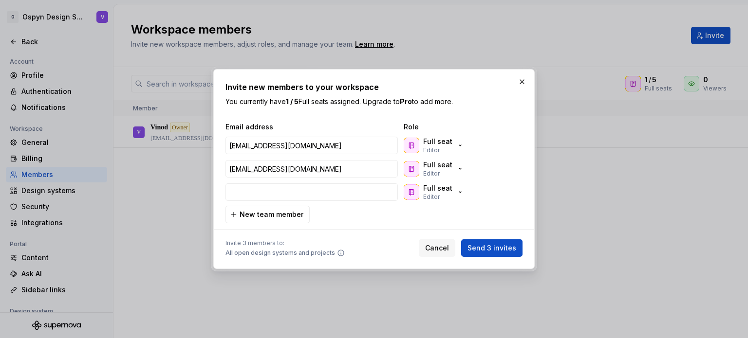
type input "sivarenjan.s@ospyn.com"
click at [389, 225] on div at bounding box center [373, 229] width 297 height 12
click at [509, 188] on button "button" at bounding box center [512, 192] width 18 height 18
type input "nikhil.mohan@ospyn.com"
type input "sivarenjan.s@ospyn.com"
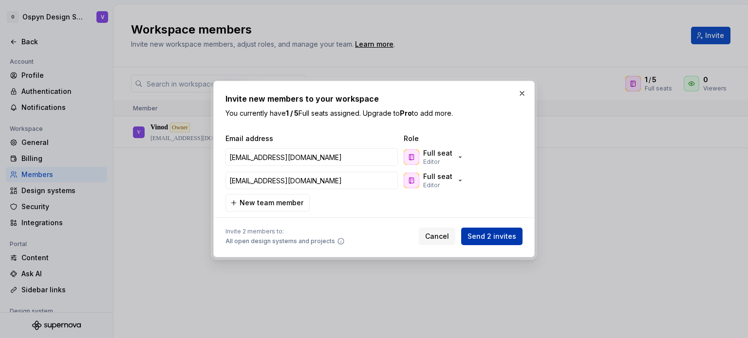
click at [487, 238] on span "Send 2 invites" at bounding box center [491, 237] width 49 height 10
type input "nikhil.mohan@ospyn.com"
type input "sivarenjan.s@ospyn.com"
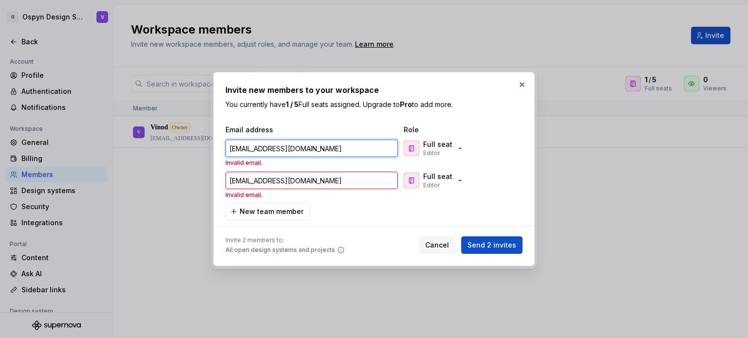
type input "nikhil.mohan@ospyn.com"
type input "sivarenjan.s@ospyn.com"
type input "nikhil.mohan@ospyn.com"
type input "sivarenjan.s@ospyn.com"
type input "nikhil.mohan@ospyn.com"
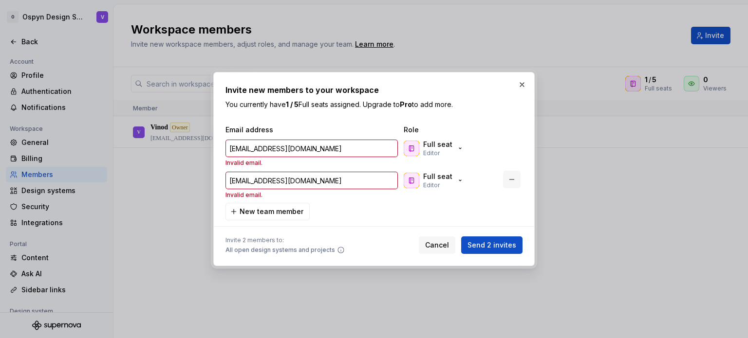
type input "sivarenjan.s@ospyn.com"
click at [514, 176] on button "button" at bounding box center [512, 180] width 18 height 18
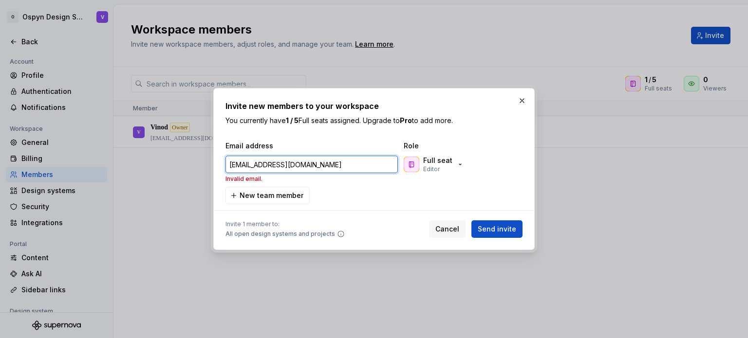
click at [333, 167] on input "nikhil.mohan@ospyn.com" at bounding box center [311, 165] width 172 height 18
click at [230, 162] on input "nikhil.mohan@ospyn.com" at bounding box center [311, 165] width 172 height 18
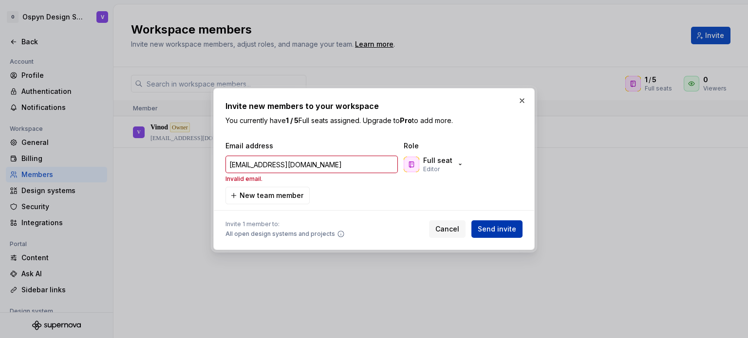
click at [493, 227] on span "Send invite" at bounding box center [496, 229] width 38 height 10
type input "nikhil.mohan@ospyn.com"
click at [238, 178] on p "Invalid email." at bounding box center [311, 179] width 172 height 8
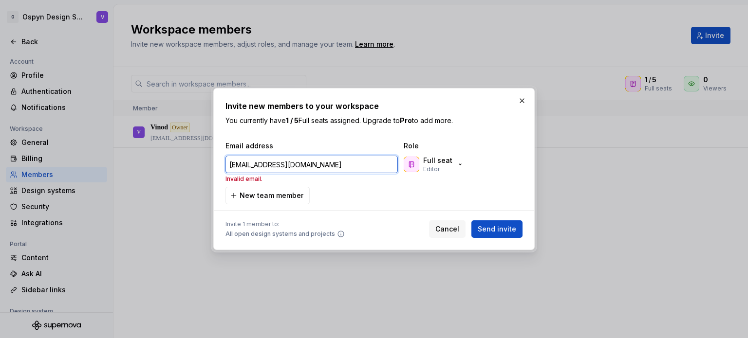
drag, startPoint x: 325, startPoint y: 166, endPoint x: 66, endPoint y: 167, distance: 258.9
click at [66, 167] on div "Invite new members to your workspace You currently have 1 / 5 Full seats assign…" at bounding box center [374, 169] width 748 height 338
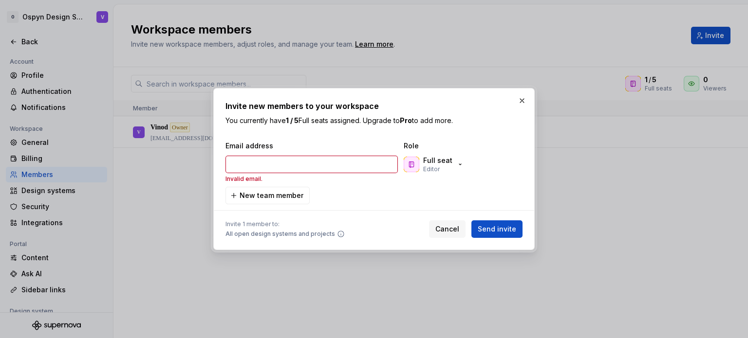
click at [348, 189] on div "Email address Role Invalid email. Full seat Editor New team member" at bounding box center [373, 172] width 297 height 63
click at [440, 167] on div "Full seat Editor" at bounding box center [437, 165] width 29 height 18
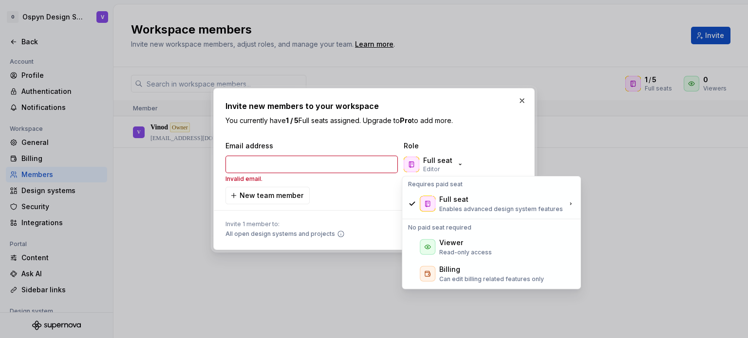
click at [352, 183] on div "Invalid email. Full seat Editor" at bounding box center [371, 169] width 297 height 32
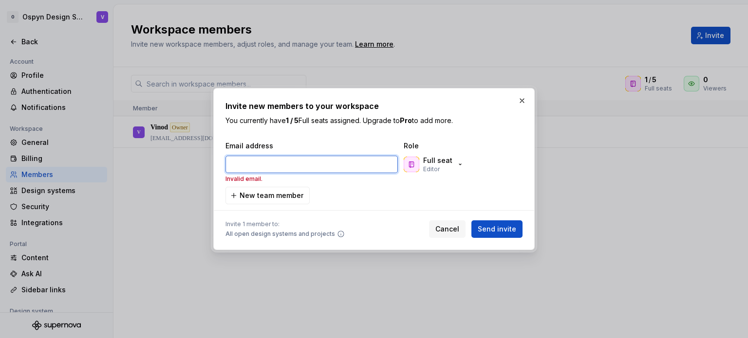
click at [254, 167] on input "email" at bounding box center [311, 165] width 172 height 18
paste input "nikhil.mohan@ospyn.com"
type input "nikhil.mohan@ospyn.com"
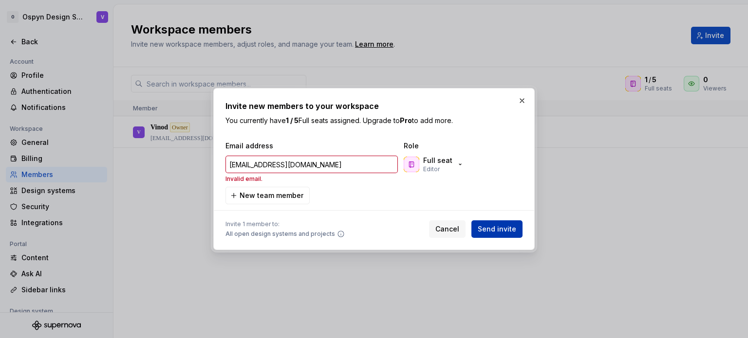
click at [495, 227] on span "Send invite" at bounding box center [496, 229] width 38 height 10
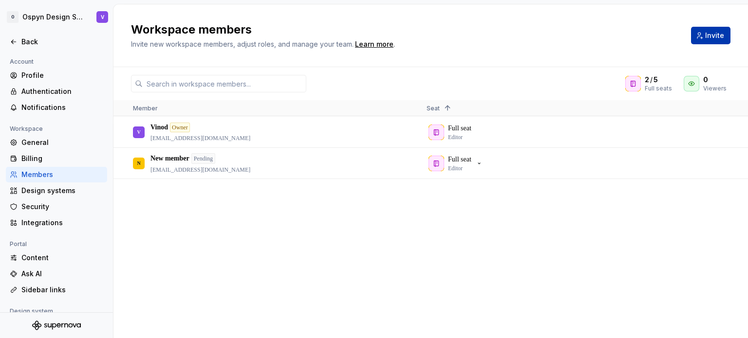
click at [707, 36] on span "Invite" at bounding box center [714, 36] width 19 height 10
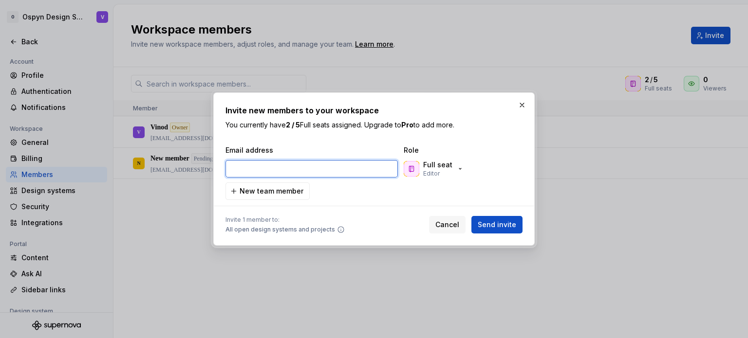
paste input "sivarenjan.s@ospyn.com"
type input "sivarenjan.s@ospyn.com"
click at [231, 168] on input "sivarenjan.s@ospyn.com" at bounding box center [311, 169] width 172 height 18
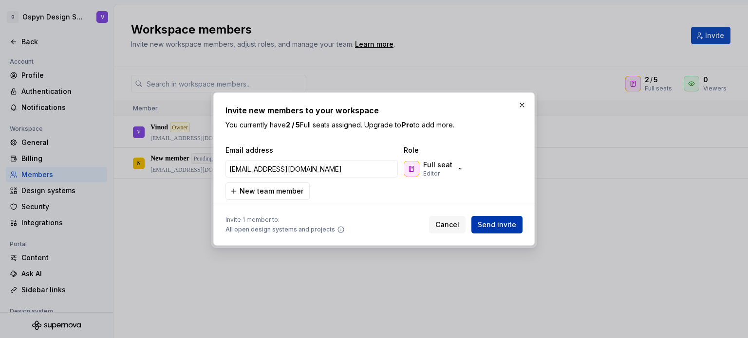
click at [500, 223] on span "Send invite" at bounding box center [496, 225] width 38 height 10
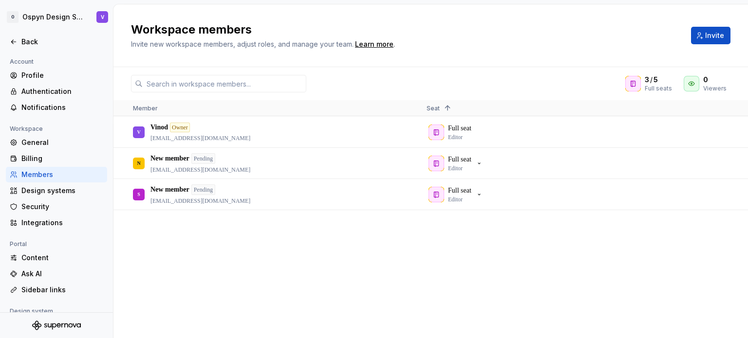
click at [567, 245] on div "V Vinod Owner vinod.m@ospyn.com Full seat Editor N New member Pending nikhil.mo…" at bounding box center [430, 227] width 634 height 221
click at [23, 40] on div "Back" at bounding box center [62, 42] width 82 height 10
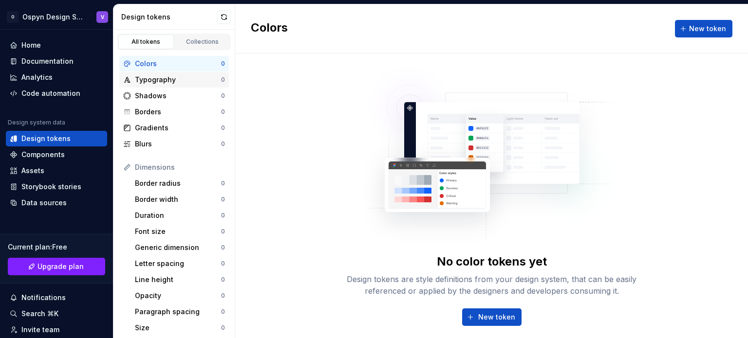
click at [195, 73] on div "Typography 0" at bounding box center [174, 80] width 110 height 16
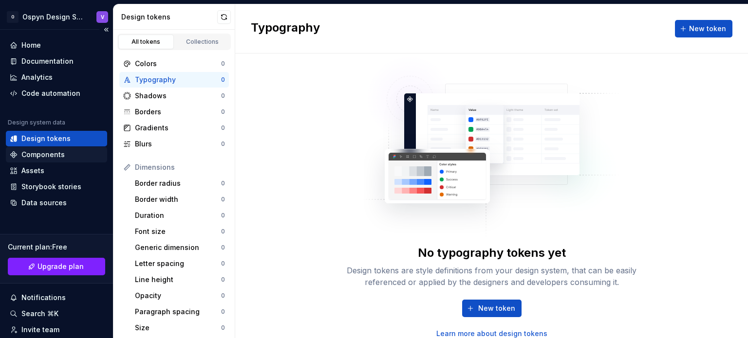
click at [50, 157] on div "Components" at bounding box center [42, 155] width 43 height 10
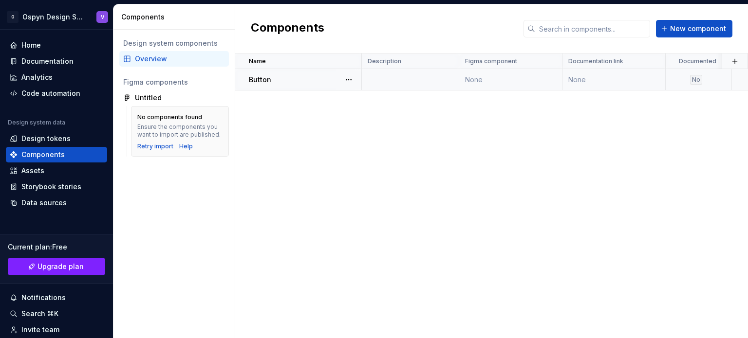
click at [268, 81] on p "Button" at bounding box center [260, 80] width 22 height 10
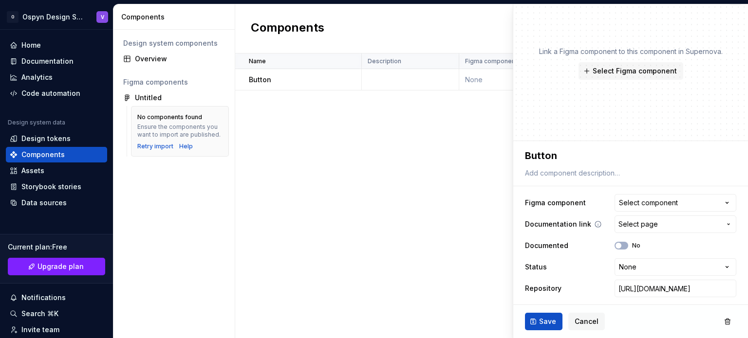
scroll to position [19, 0]
click at [614, 245] on icon "button" at bounding box center [618, 245] width 8 height 6
click at [621, 245] on span "button" at bounding box center [624, 245] width 6 height 6
type textarea "*"
click at [626, 267] on html "**********" at bounding box center [374, 169] width 748 height 338
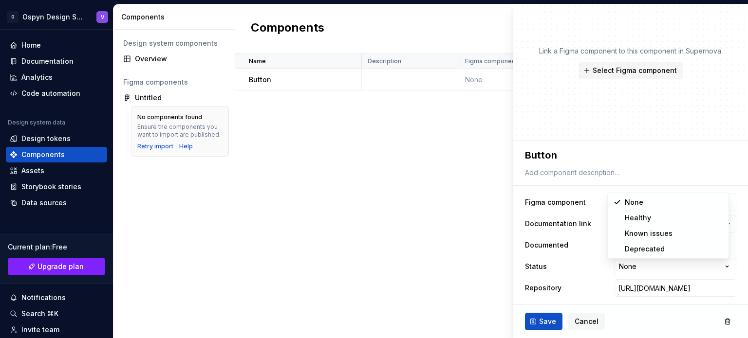
select select "**********"
type textarea "*"
click at [645, 200] on div "Select component" at bounding box center [648, 203] width 59 height 10
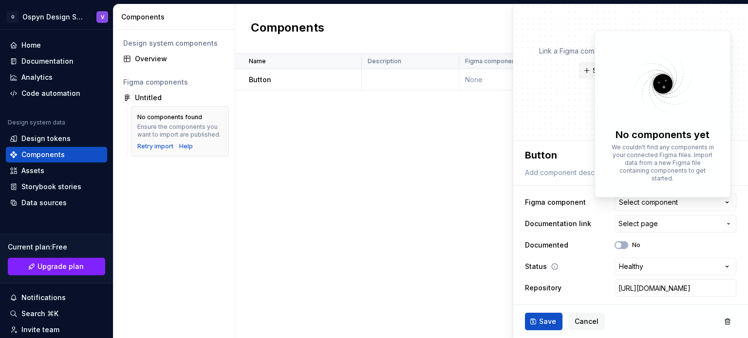
click at [574, 273] on html "**********" at bounding box center [374, 169] width 748 height 338
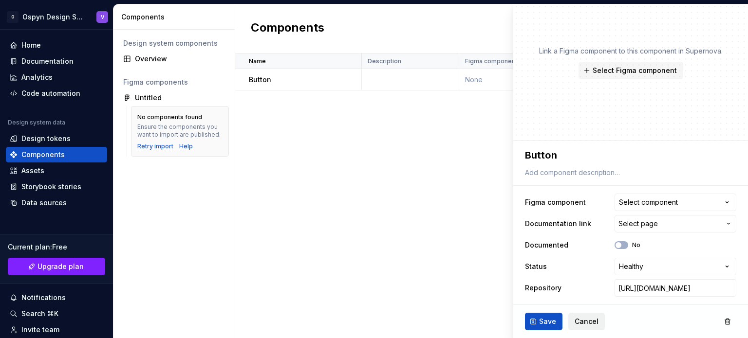
click at [584, 317] on span "Cancel" at bounding box center [586, 322] width 24 height 10
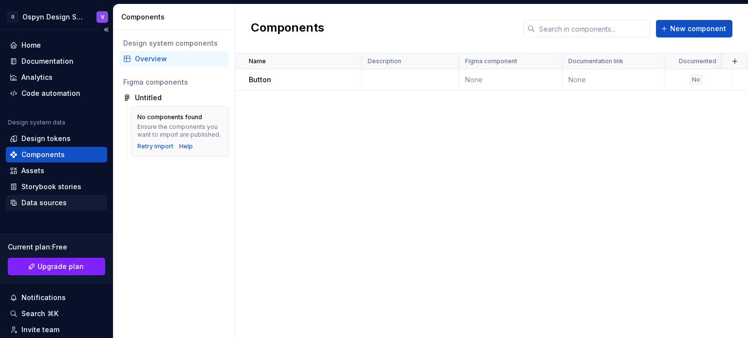
click at [62, 203] on div "Data sources" at bounding box center [43, 203] width 45 height 10
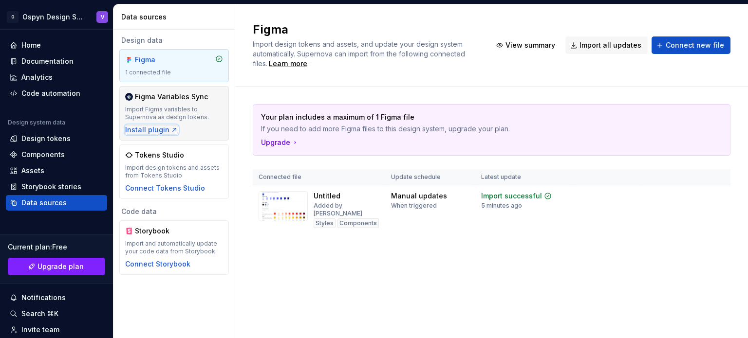
click at [160, 128] on div "Install plugin" at bounding box center [151, 130] width 53 height 10
